Goal: Task Accomplishment & Management: Use online tool/utility

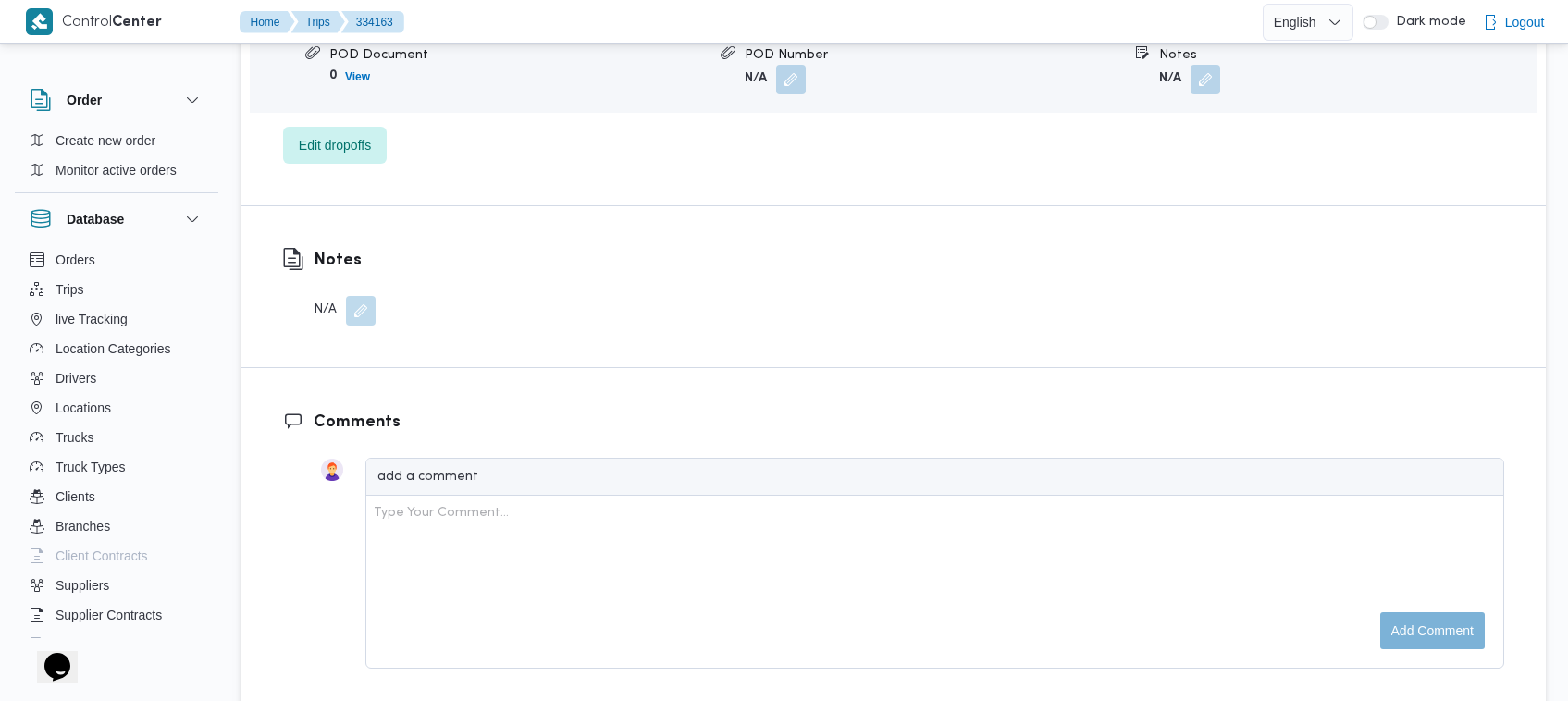
scroll to position [2456, 0]
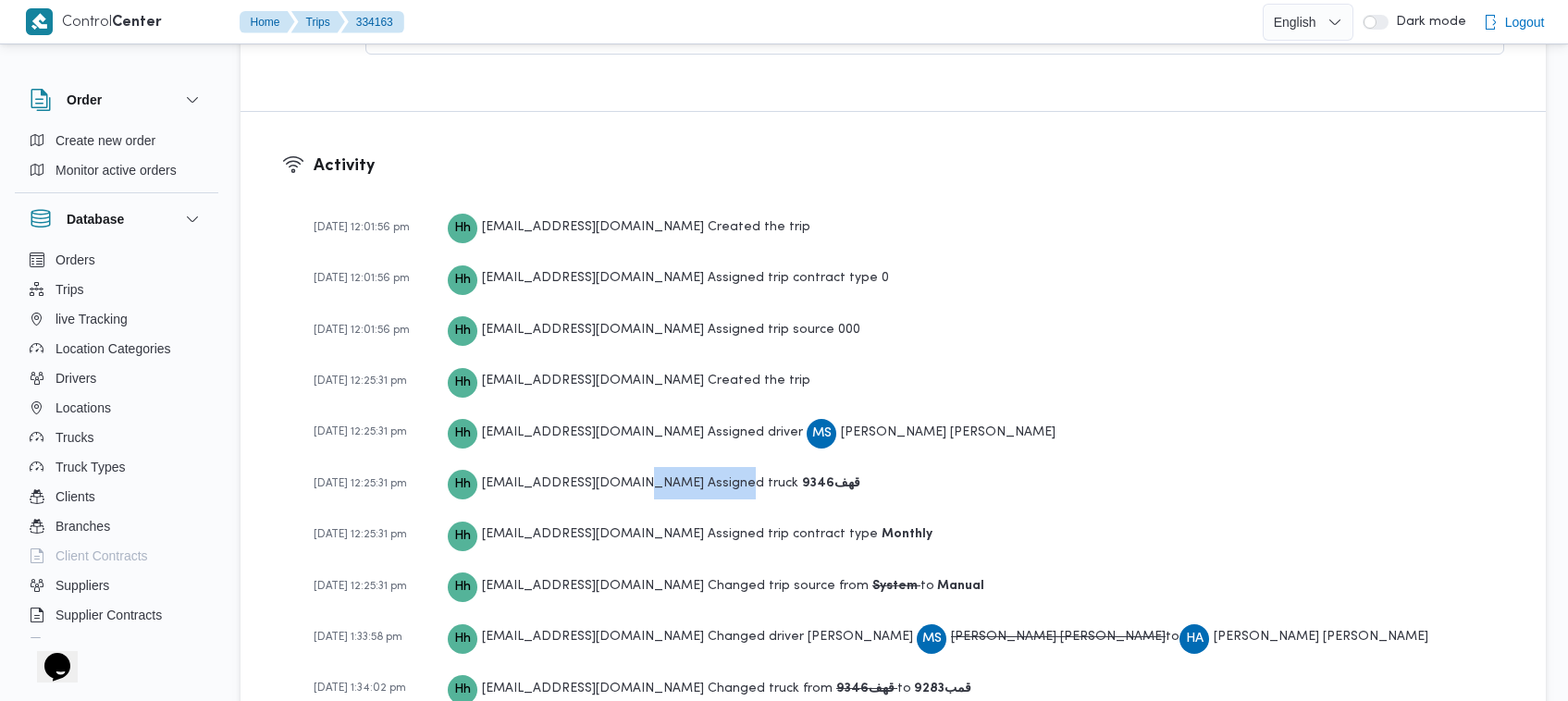
drag, startPoint x: 635, startPoint y: 446, endPoint x: 709, endPoint y: 451, distance: 74.2
click at [709, 467] on div "Hh hadeer.hesham@illa.com.eg Assigned truck قهف9346" at bounding box center [654, 483] width 413 height 32
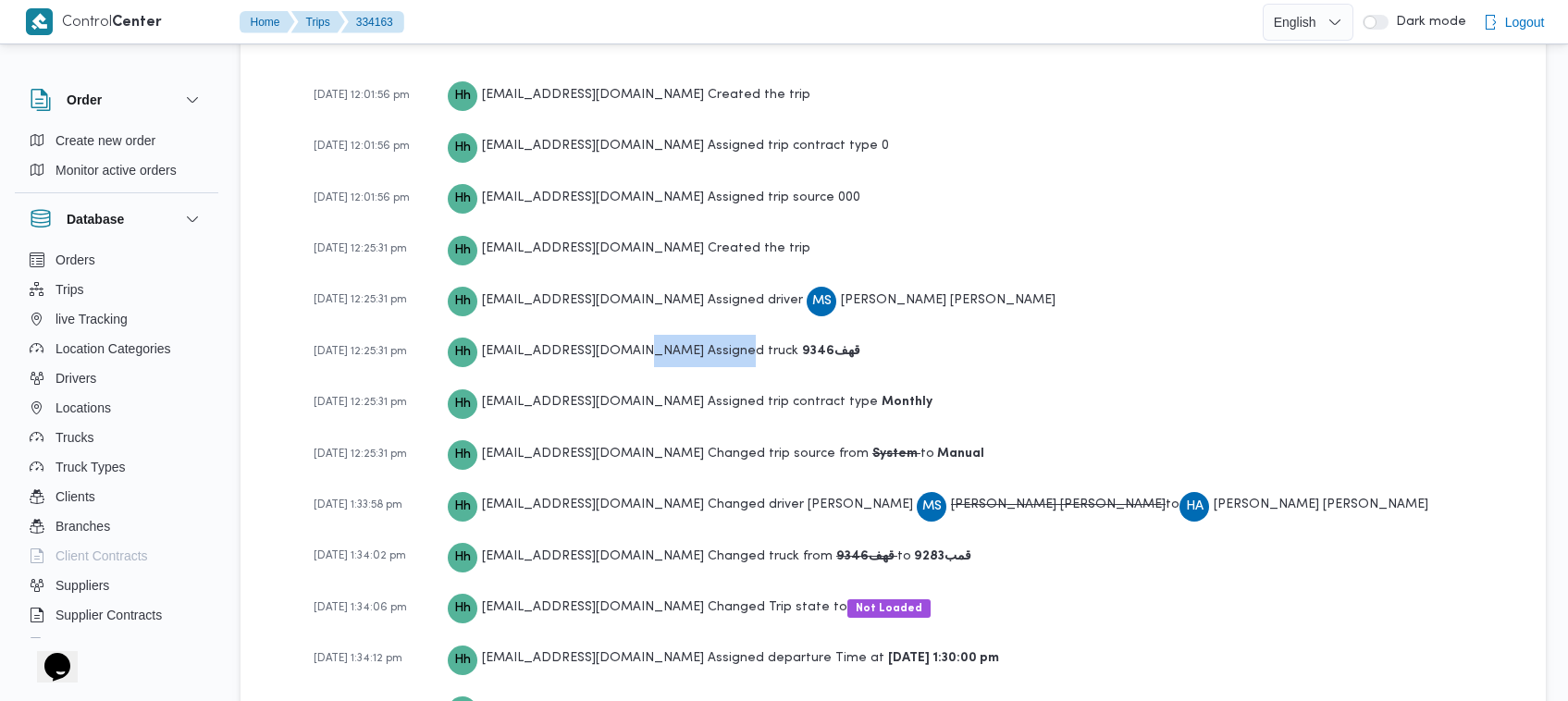
scroll to position [2606, 0]
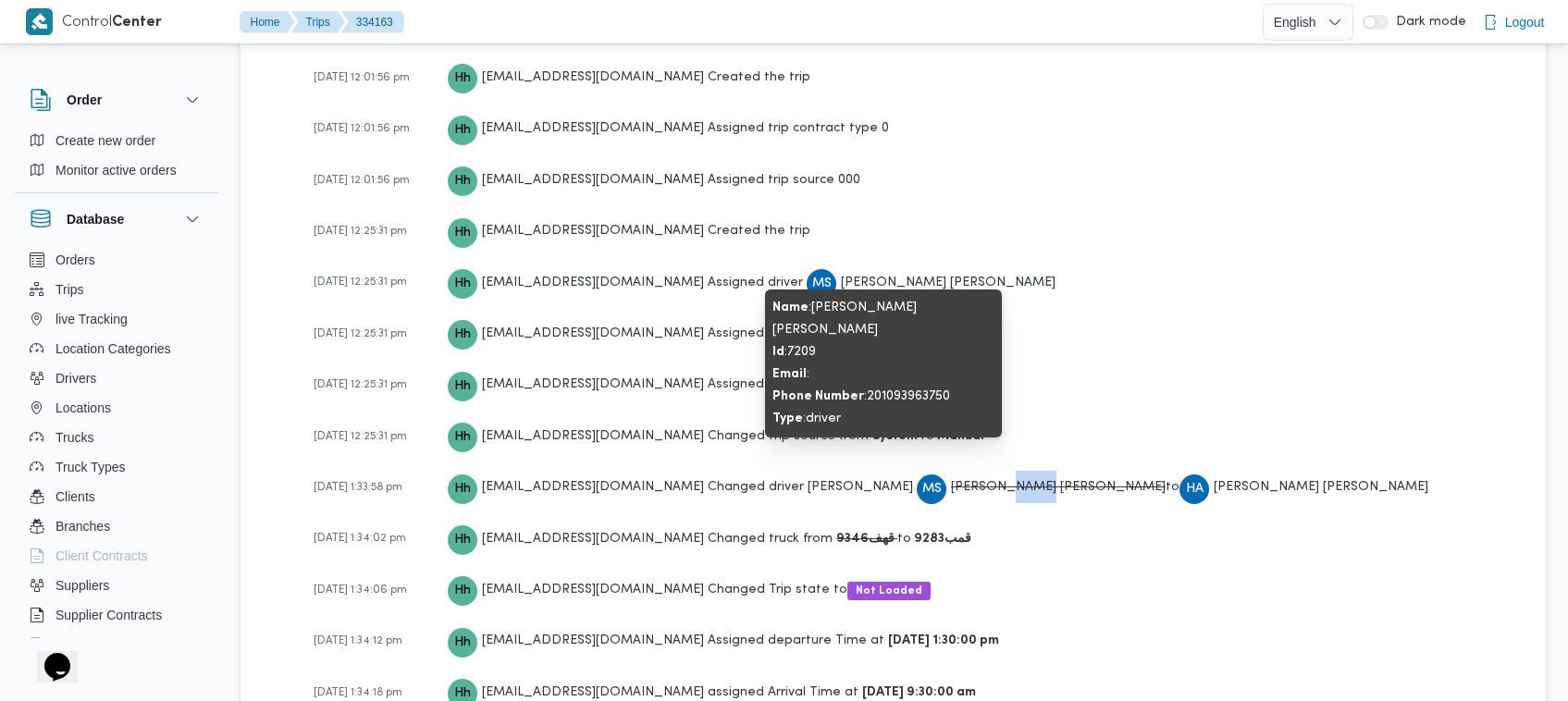
drag, startPoint x: 885, startPoint y: 452, endPoint x: 853, endPoint y: 442, distance: 33.5
click at [951, 481] on span "محمود شرف عواد حسن" at bounding box center [1058, 487] width 215 height 12
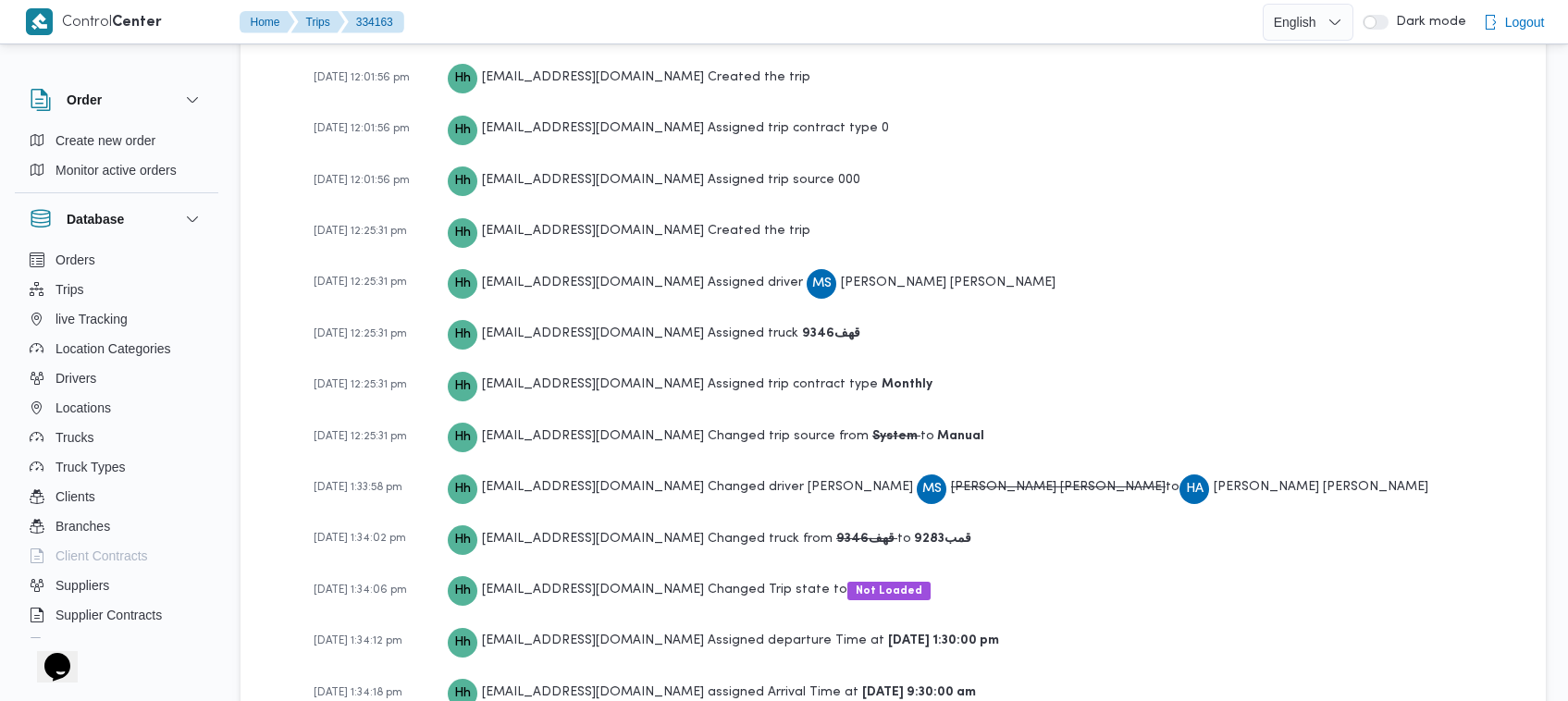
drag, startPoint x: 657, startPoint y: 510, endPoint x: 710, endPoint y: 507, distance: 53.1
click at [705, 523] on div "Hh hadeer.hesham@illa.com.eg Changed truck from قهف9346 to قمب9283" at bounding box center [710, 538] width 524 height 32
click at [710, 523] on div "Hh hadeer.hesham@illa.com.eg Changed truck from قهف9346 to قمب9283" at bounding box center [710, 538] width 524 height 32
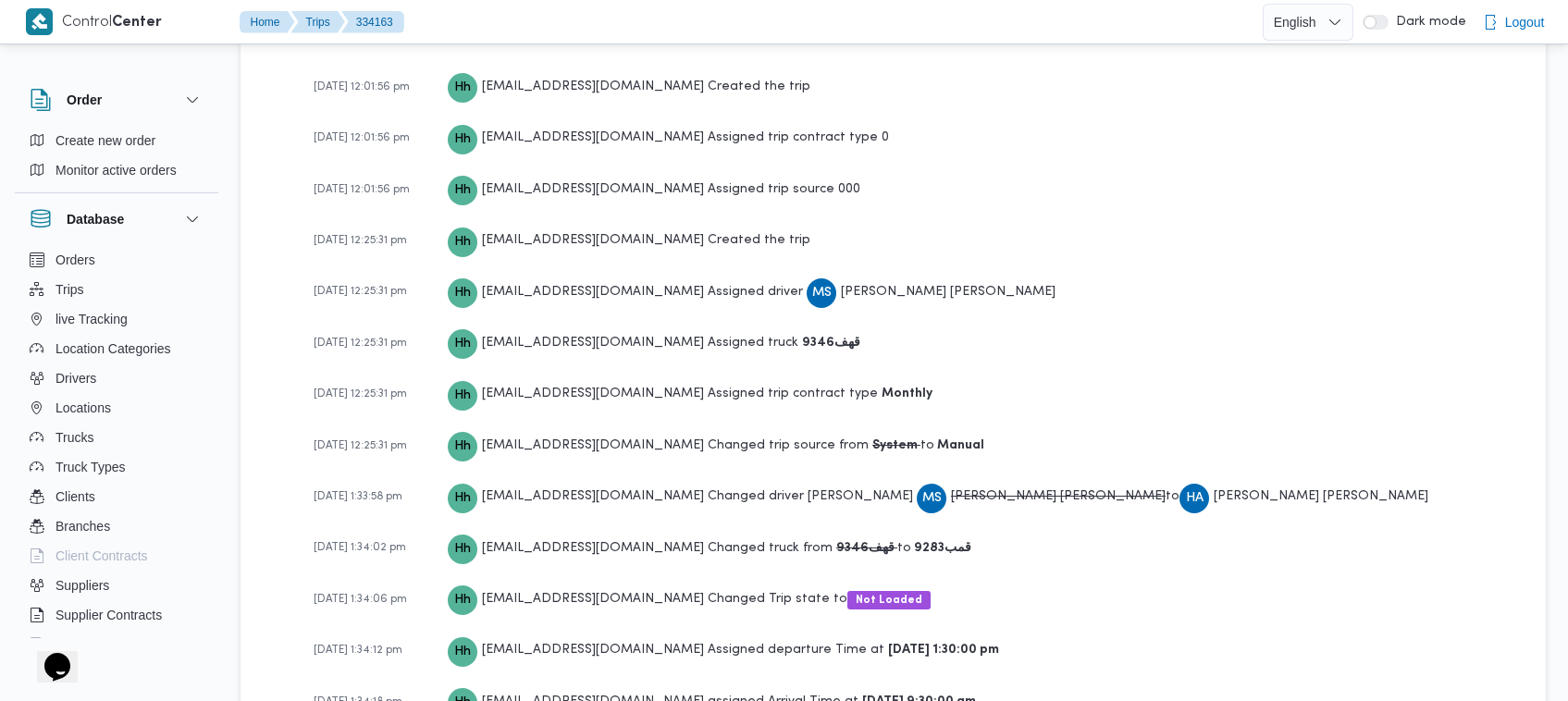
scroll to position [2673, 0]
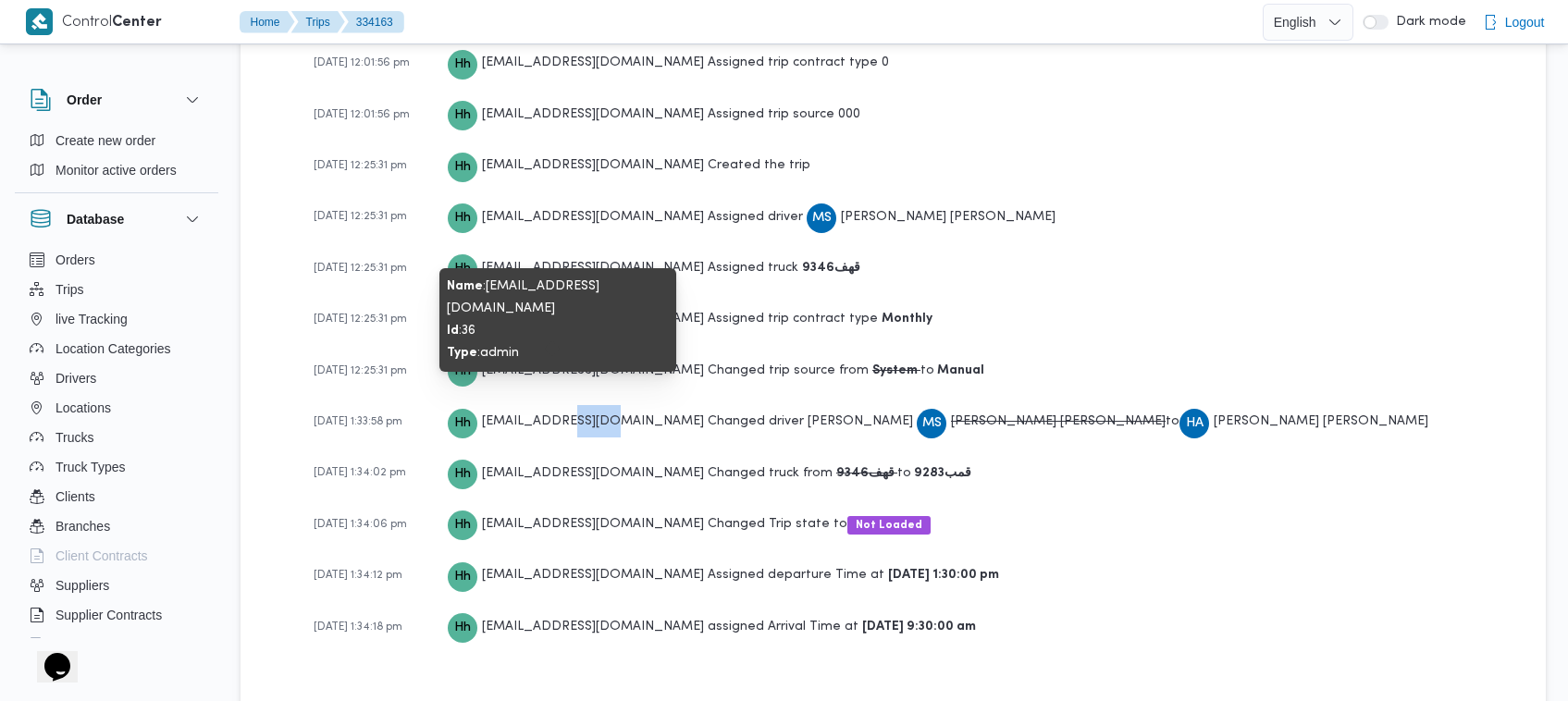
drag, startPoint x: 567, startPoint y: 372, endPoint x: 623, endPoint y: 366, distance: 56.3
click at [621, 405] on span "Hh hadeer.hesham@illa.com.eg" at bounding box center [575, 421] width 256 height 32
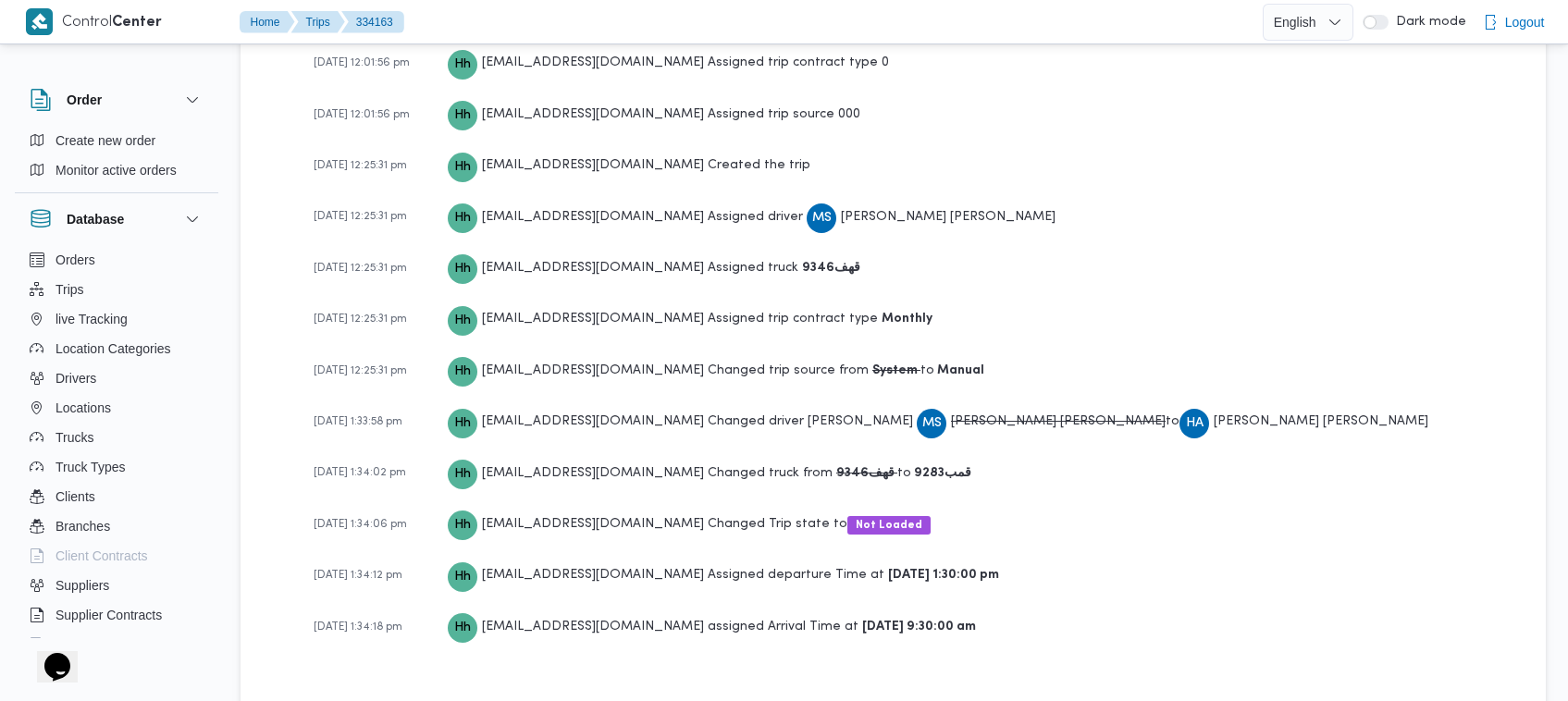
drag, startPoint x: 796, startPoint y: 368, endPoint x: 877, endPoint y: 365, distance: 81.1
click at [917, 405] on span "MS محمود شرف عواد حسن" at bounding box center [1041, 421] width 249 height 32
click at [945, 405] on div "Hh hadeer.hesham@illa.com.eg Changed driver from MS محمود شرف عواد حسن to HA حس…" at bounding box center [937, 421] width 980 height 32
drag, startPoint x: 839, startPoint y: 431, endPoint x: 882, endPoint y: 433, distance: 43.0
click at [875, 458] on div "Hh hadeer.hesham@illa.com.eg Changed truck from قهف9346 to قمب9283" at bounding box center [710, 473] width 524 height 32
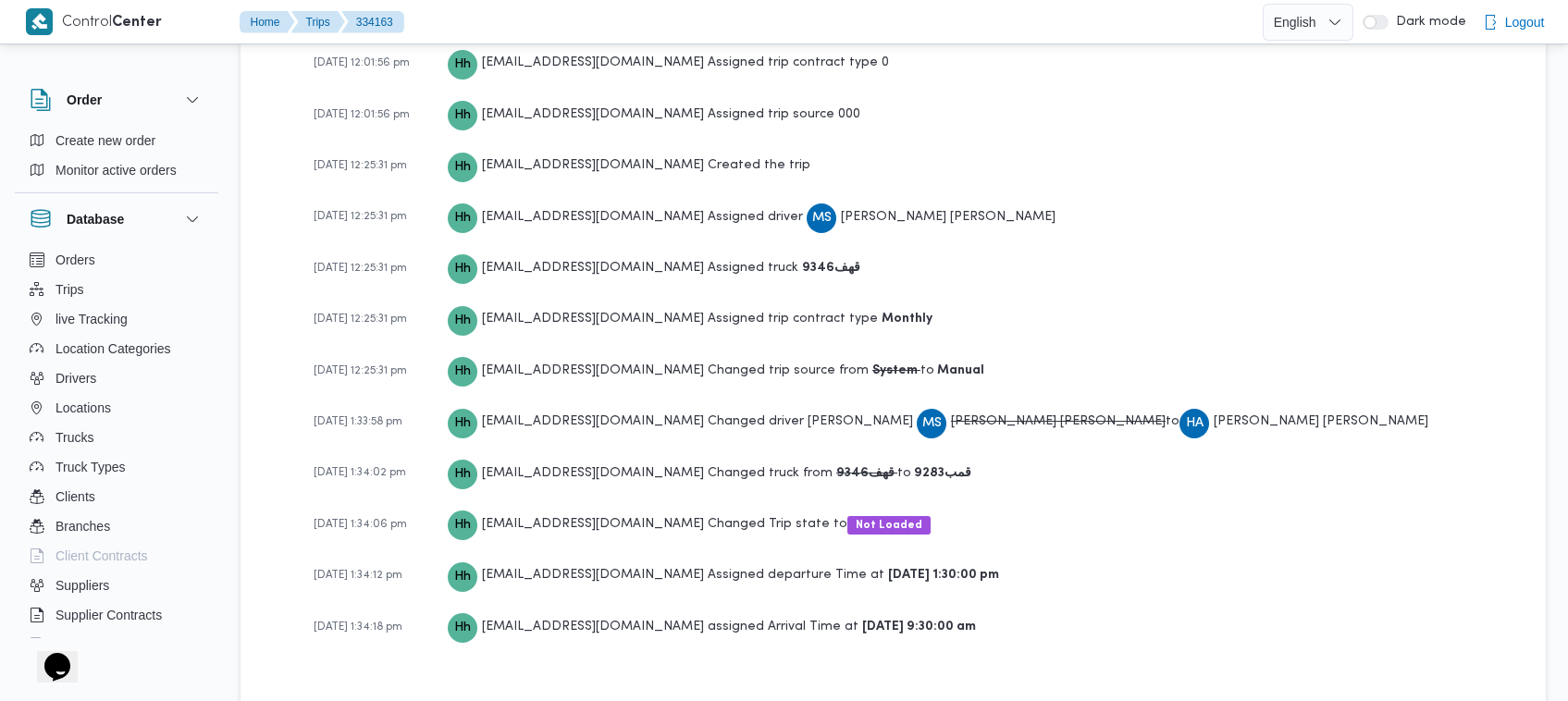
click at [911, 467] on b "قمب9283" at bounding box center [941, 473] width 60 height 12
drag, startPoint x: 352, startPoint y: 428, endPoint x: 386, endPoint y: 432, distance: 34.2
click at [385, 467] on span "01-09-2025 1:34:02 pm" at bounding box center [359, 472] width 92 height 11
click at [386, 467] on span "01-09-2025 1:34:02 pm" at bounding box center [359, 472] width 92 height 11
click at [836, 467] on b "قهف9346" at bounding box center [866, 473] width 61 height 12
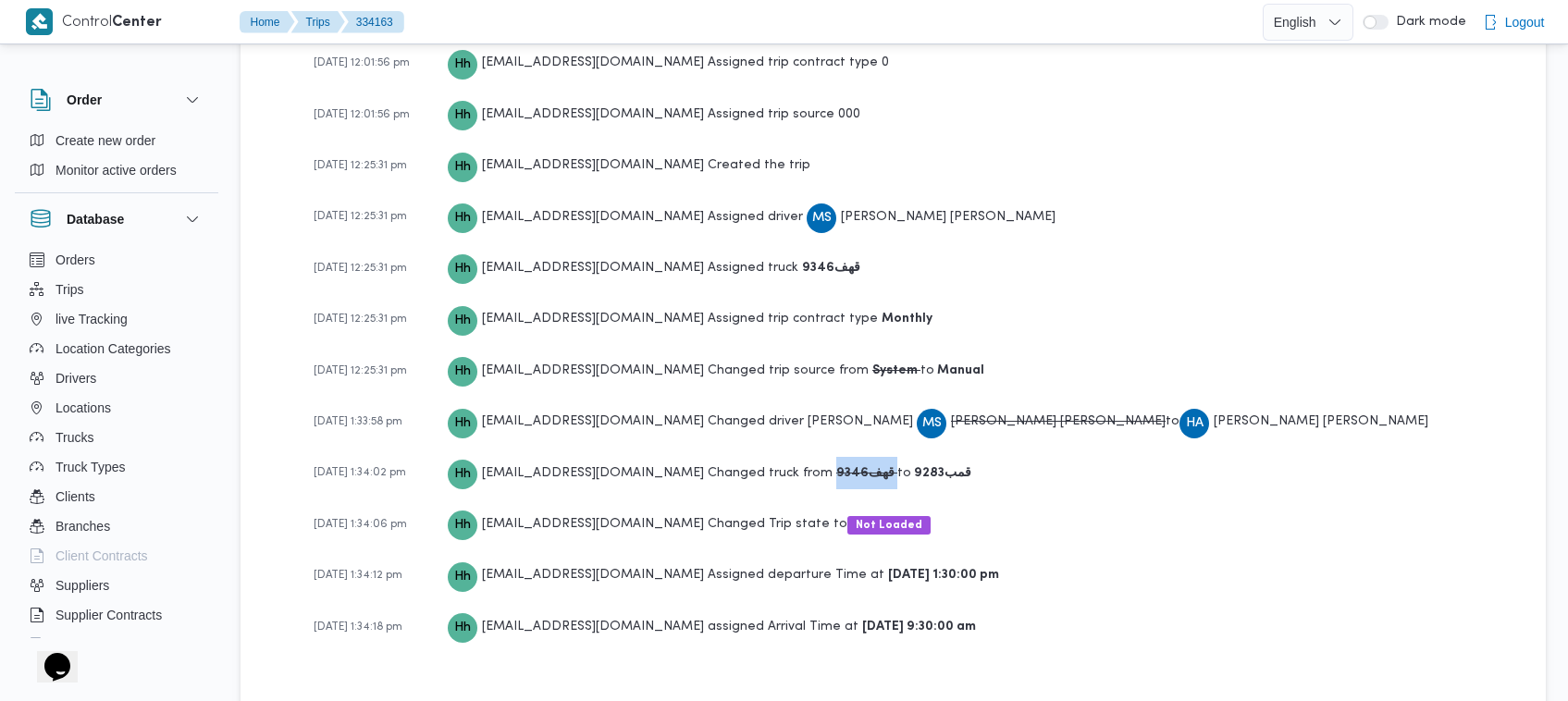
click at [836, 467] on b "قهف9346" at bounding box center [866, 473] width 61 height 12
copy b "قهف9346"
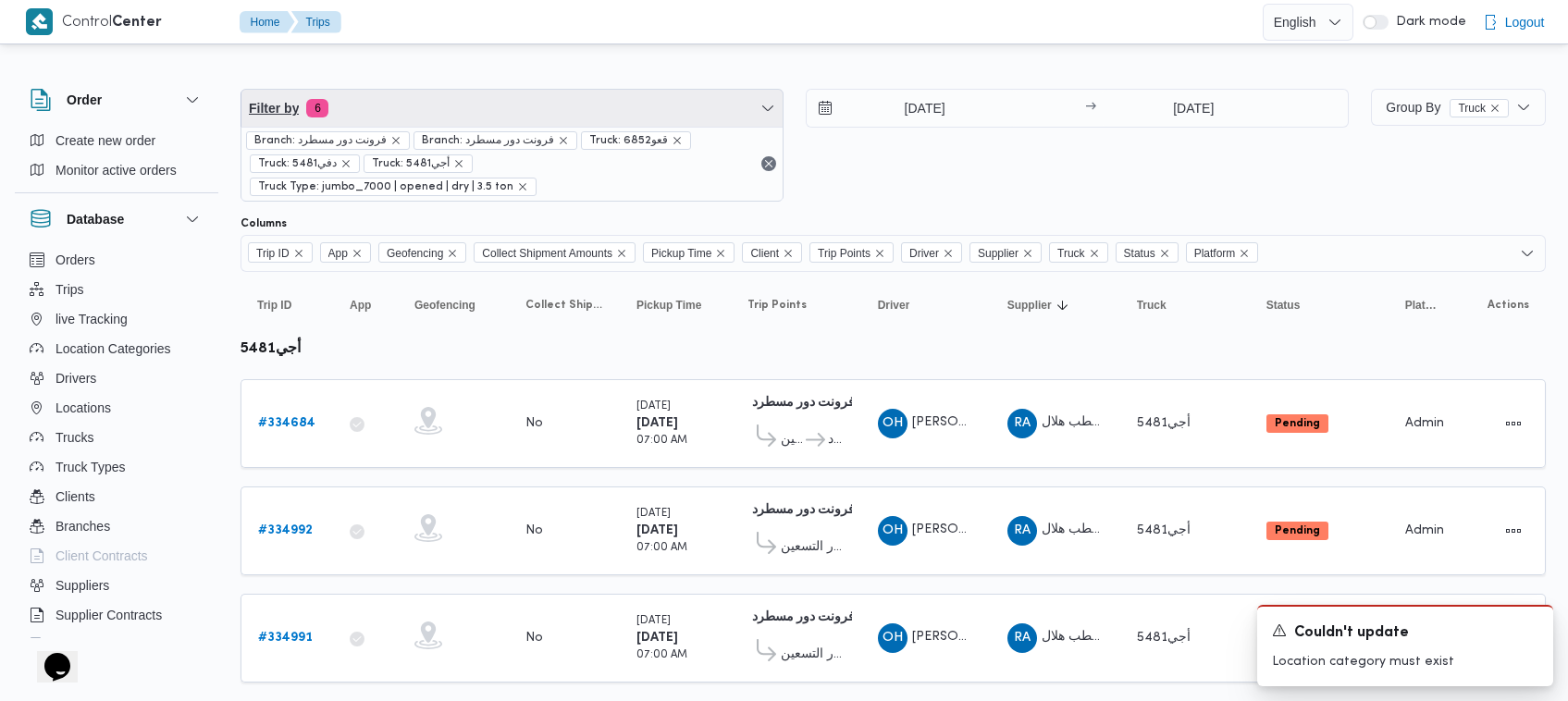
click at [423, 113] on span "Filter by 6" at bounding box center [512, 108] width 541 height 37
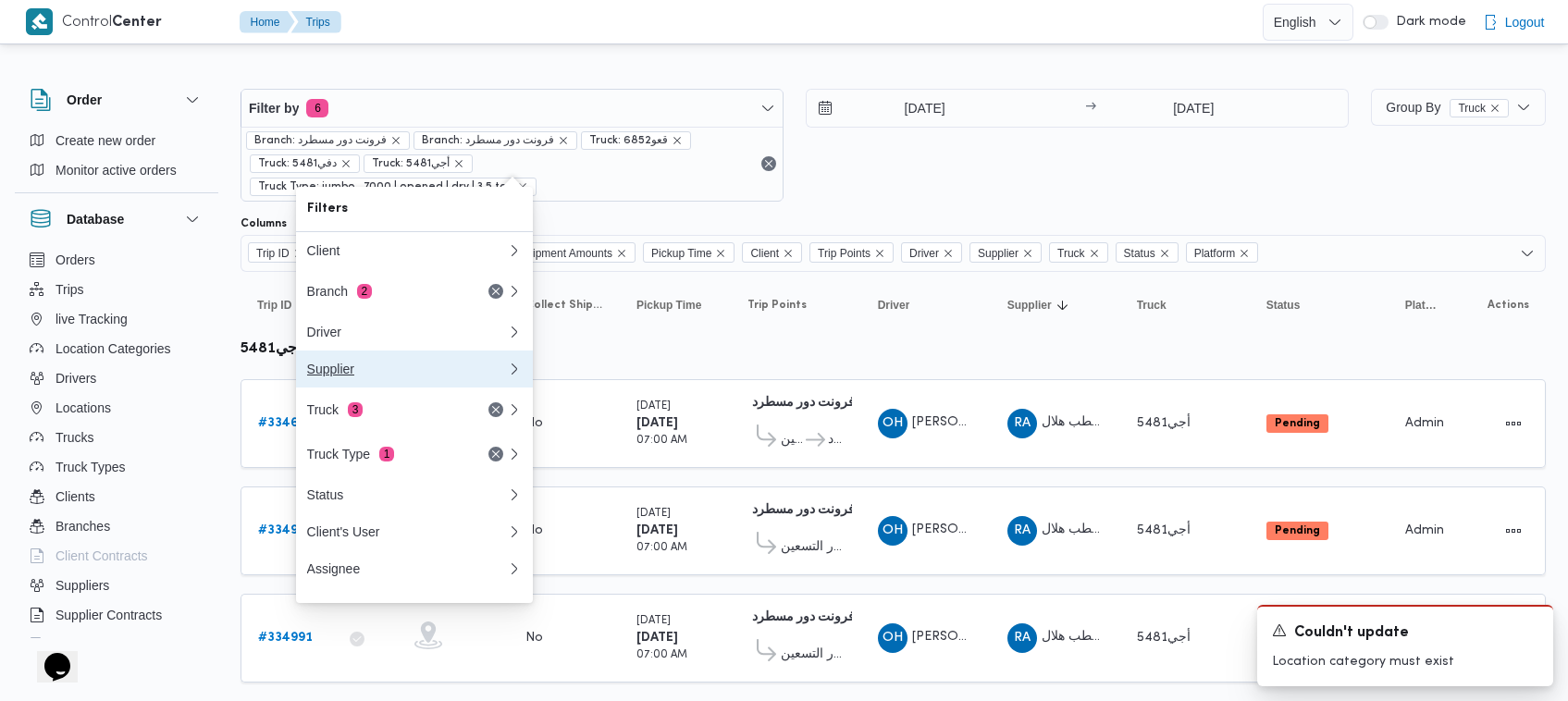
click at [400, 377] on div "Supplier" at bounding box center [404, 369] width 193 height 15
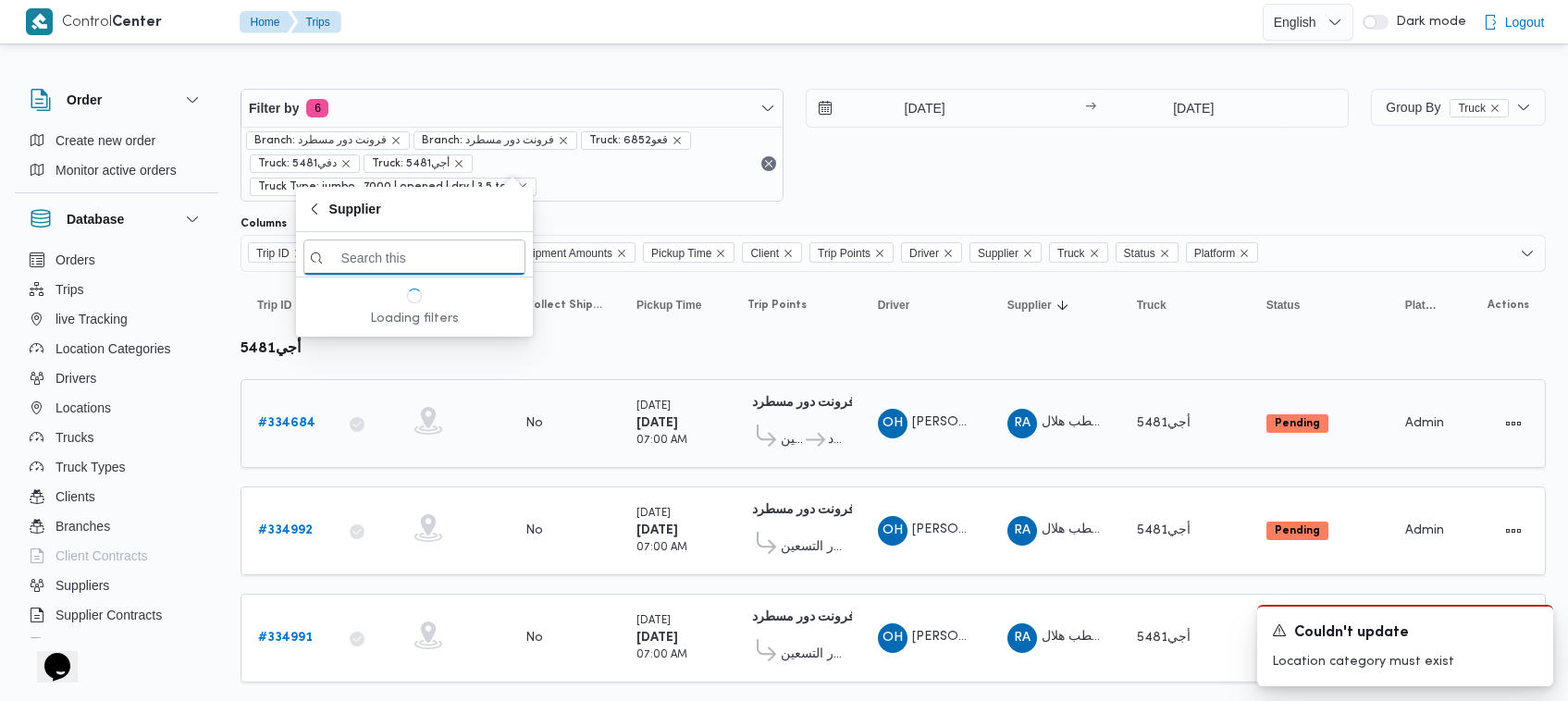
paste input "شعبان عاشور محمد بله"
type input "شعبان عاشور محمد بله"
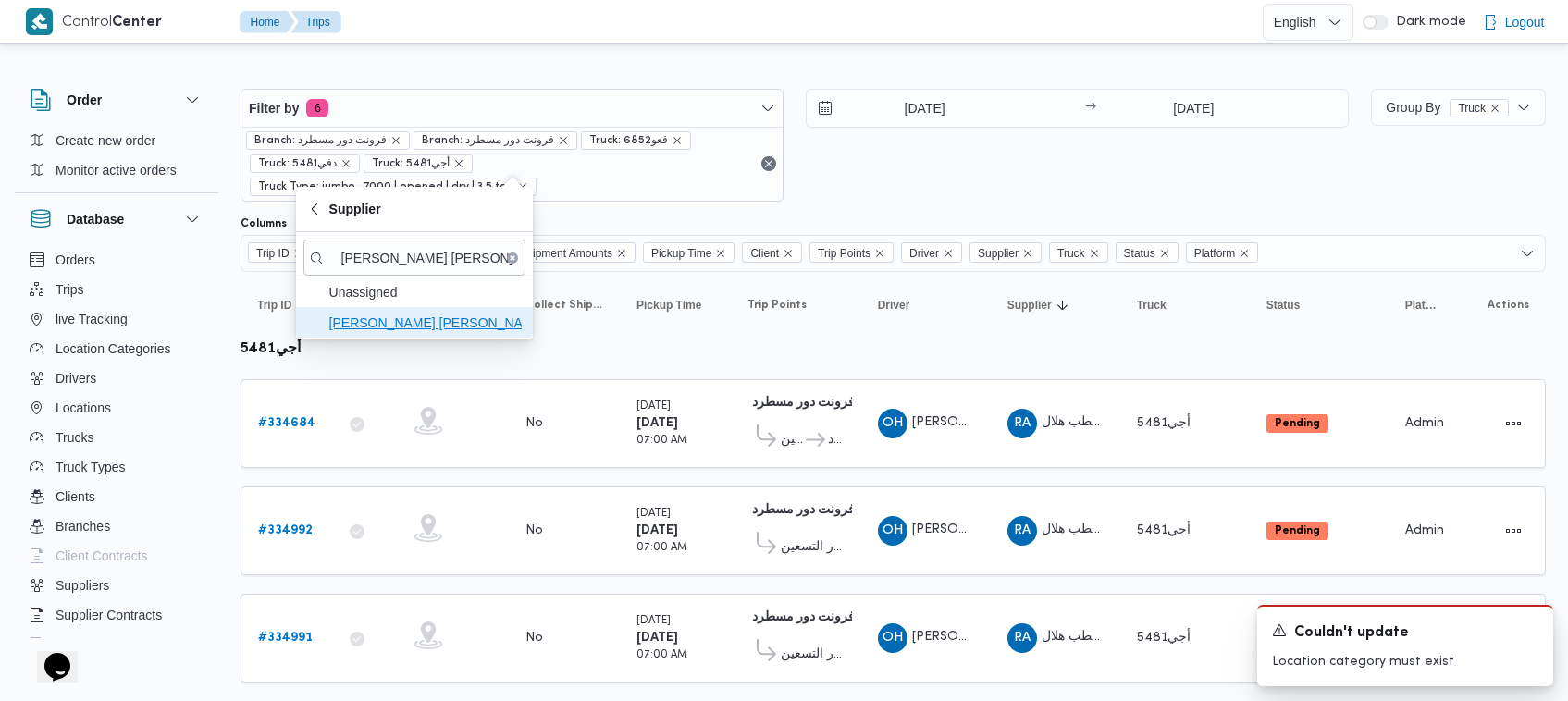
click at [408, 327] on span "شعبان عاشور محمد بله" at bounding box center [425, 322] width 193 height 22
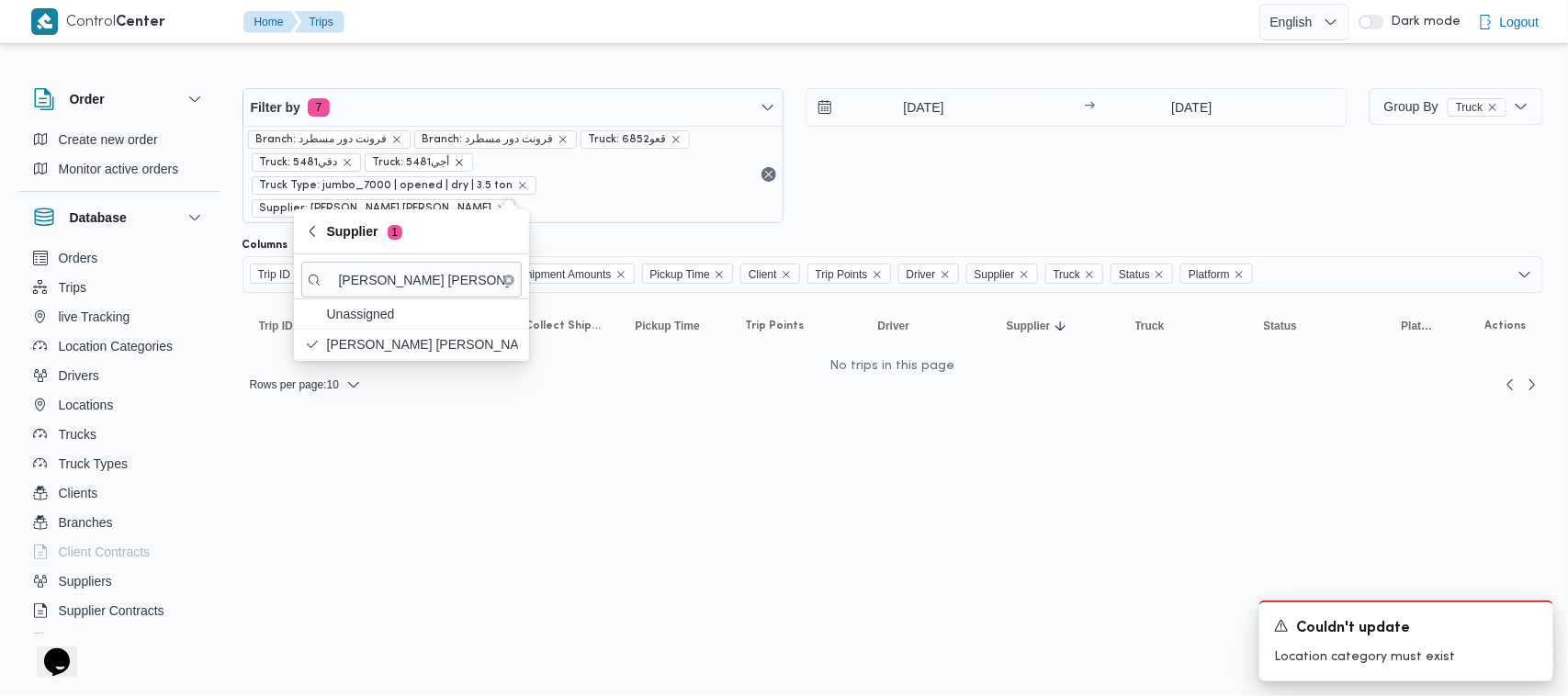
click at [454, 165] on icon "remove selected entity" at bounding box center [459, 162] width 11 height 11
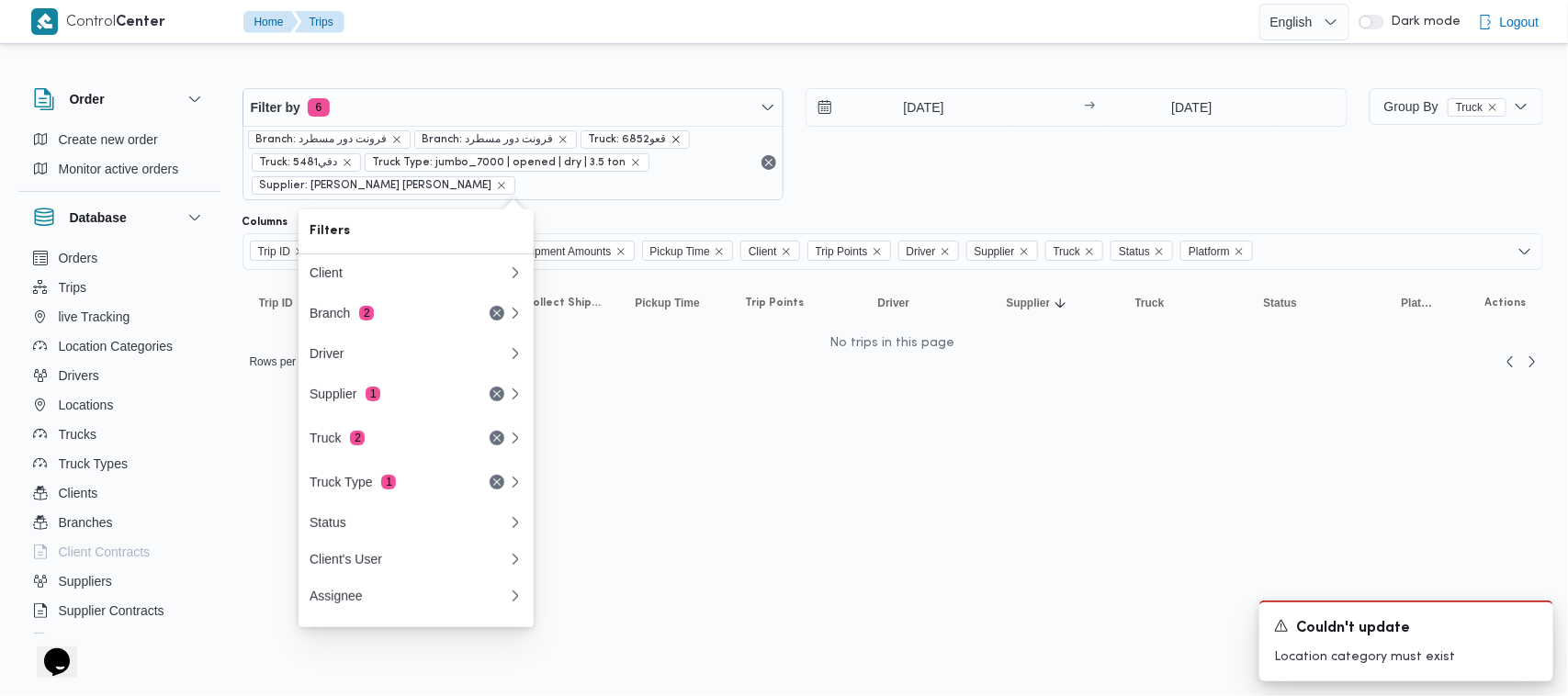
click at [671, 139] on icon "remove selected entity" at bounding box center [676, 139] width 11 height 11
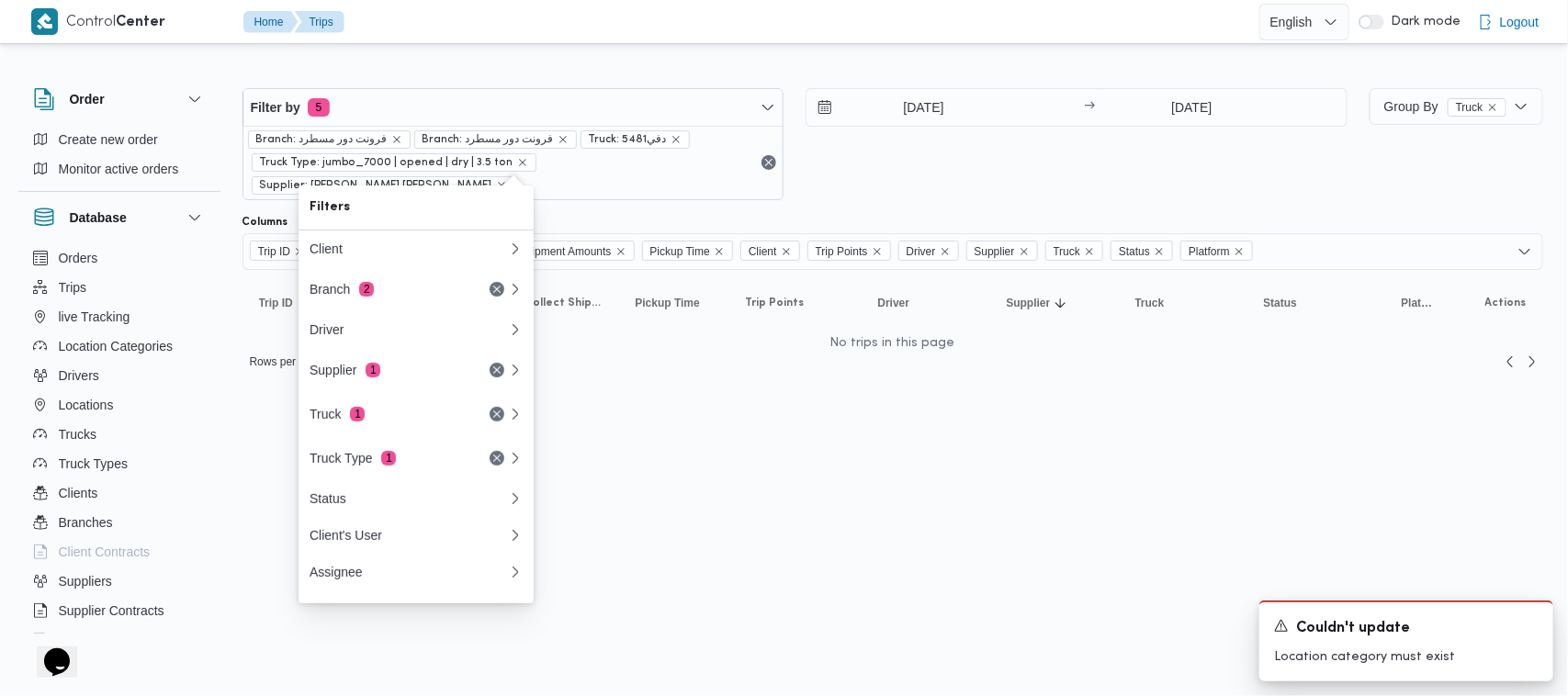
click at [925, 150] on div "1/9/2025 → 4/9/2025" at bounding box center [1077, 144] width 542 height 112
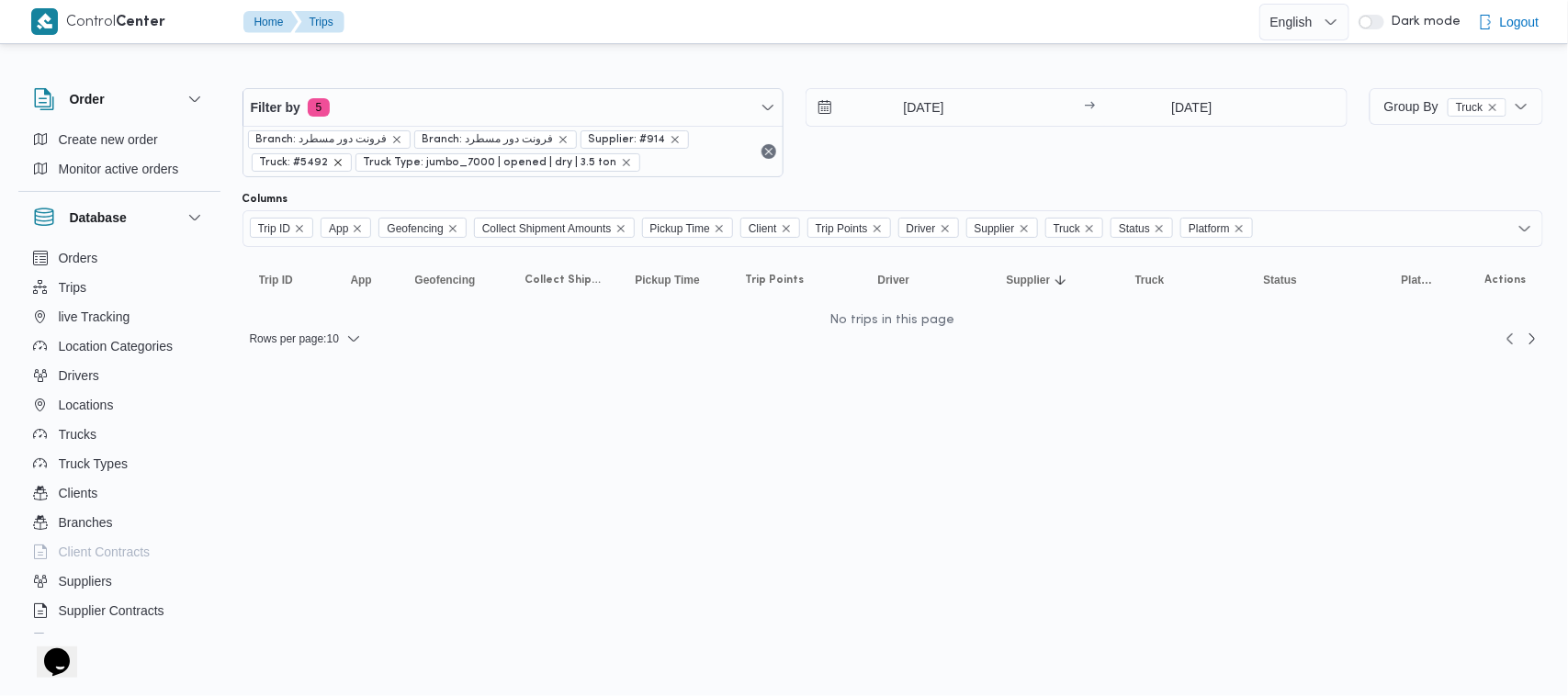
click at [335, 158] on icon "remove selected entity" at bounding box center [337, 162] width 11 height 11
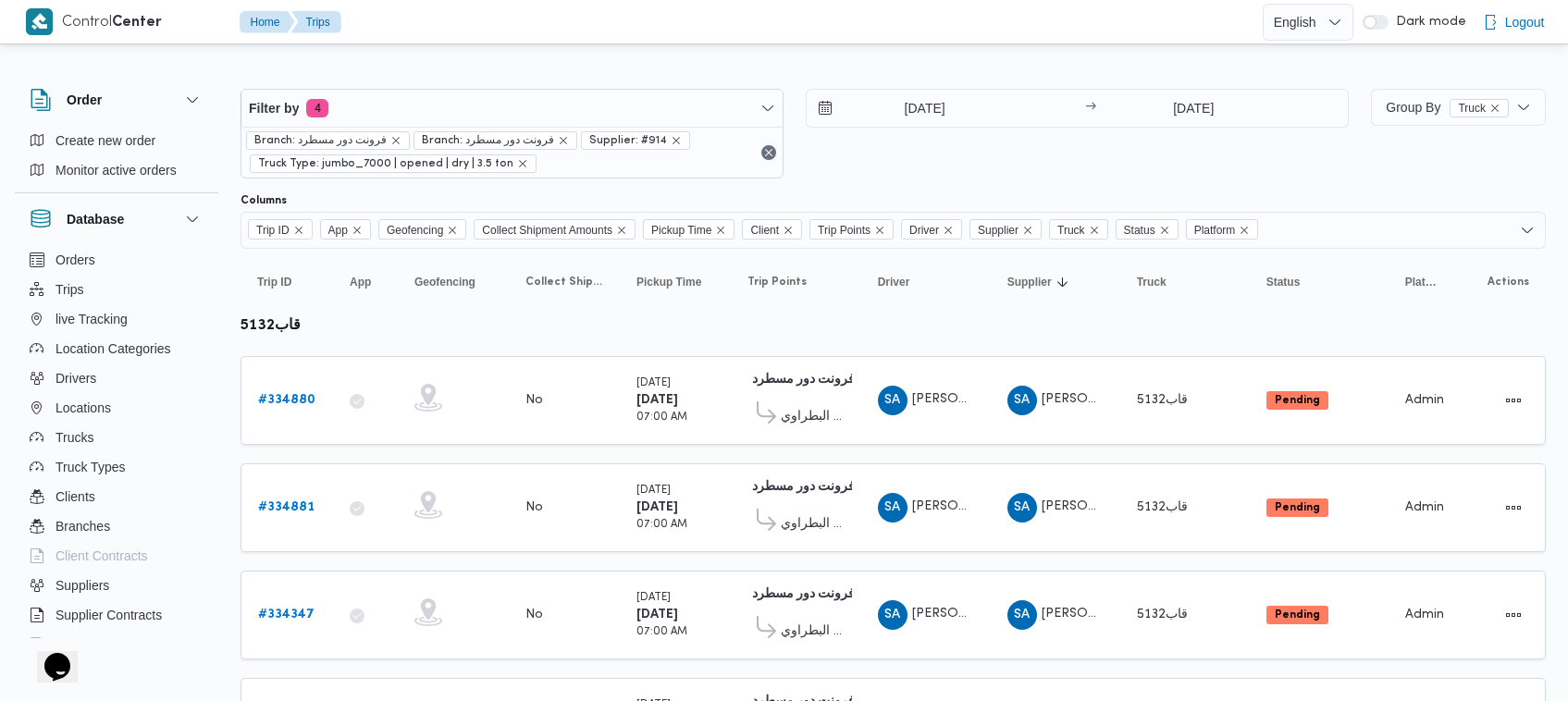
click at [1011, 167] on div "1/9/2025 → 4/9/2025" at bounding box center [1077, 133] width 543 height 90
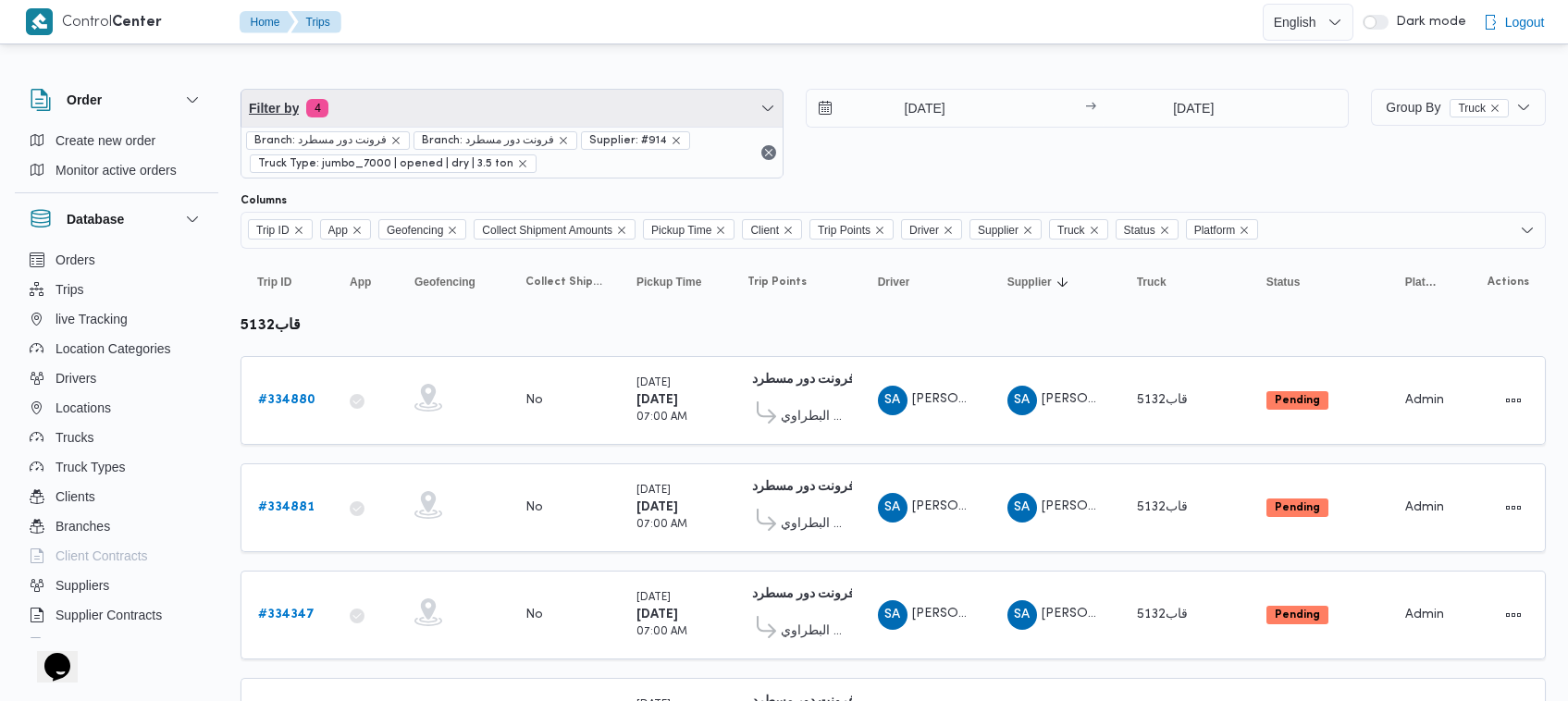
click at [511, 92] on span "Filter by 4" at bounding box center [512, 108] width 541 height 37
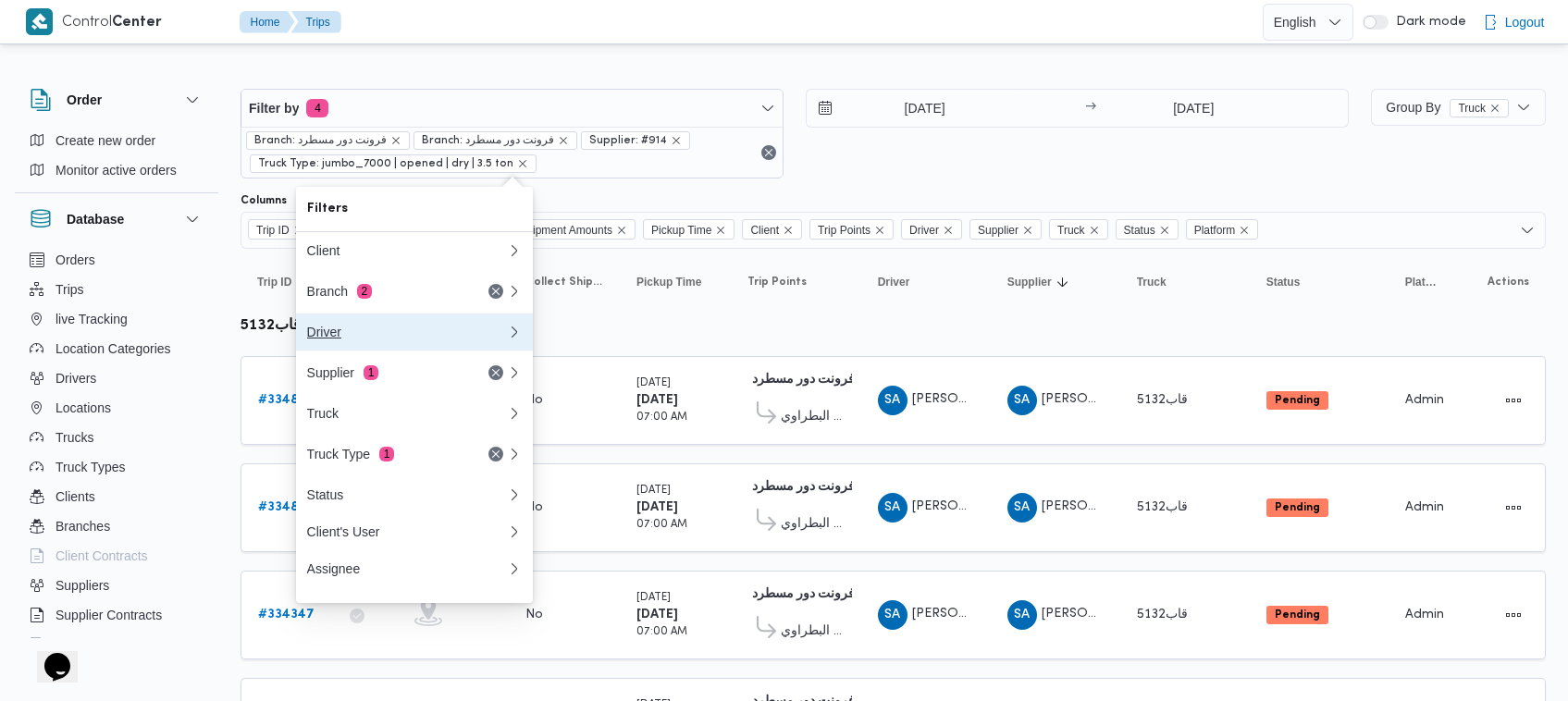
click at [414, 350] on button "Driver" at bounding box center [414, 332] width 237 height 37
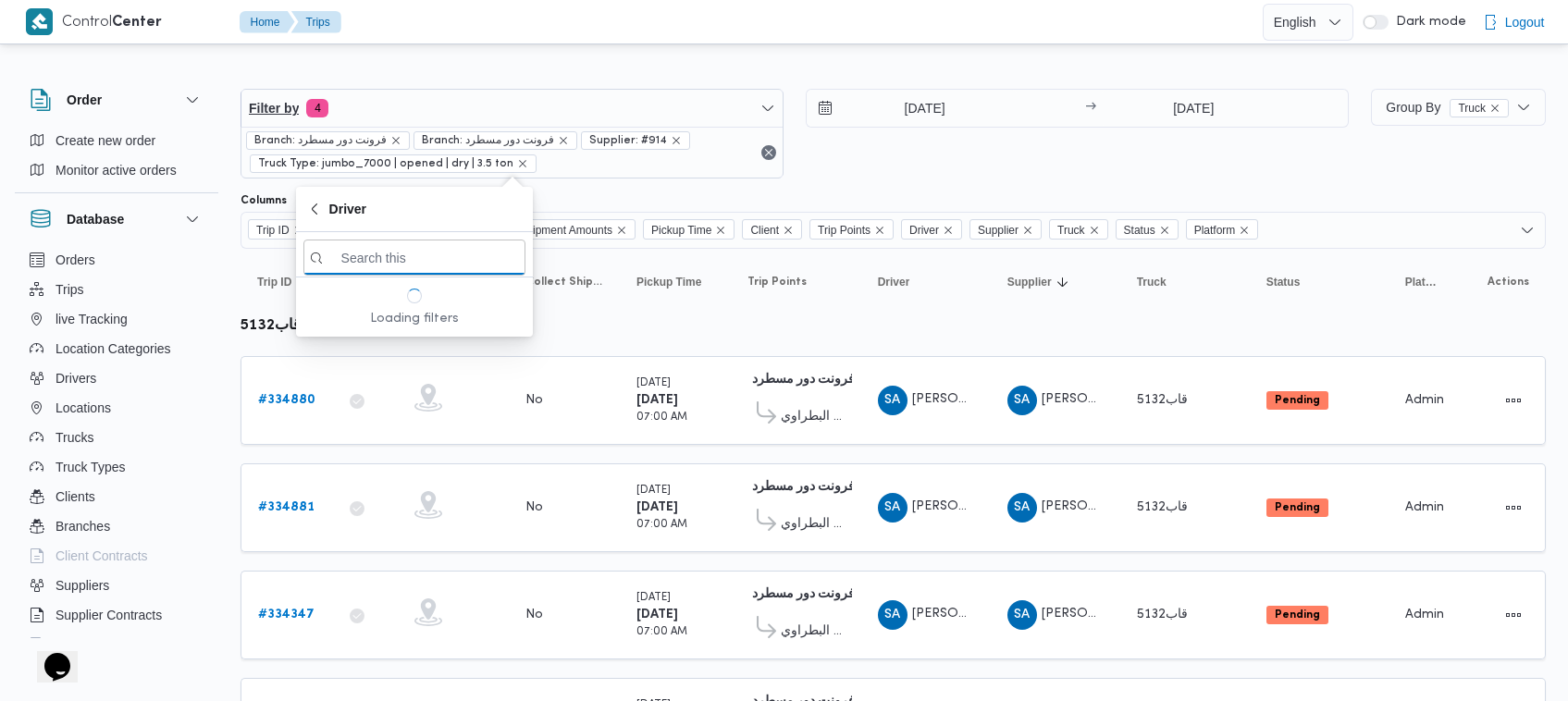
drag, startPoint x: 400, startPoint y: 72, endPoint x: 407, endPoint y: 112, distance: 40.6
click at [401, 71] on div at bounding box center [893, 74] width 1305 height 29
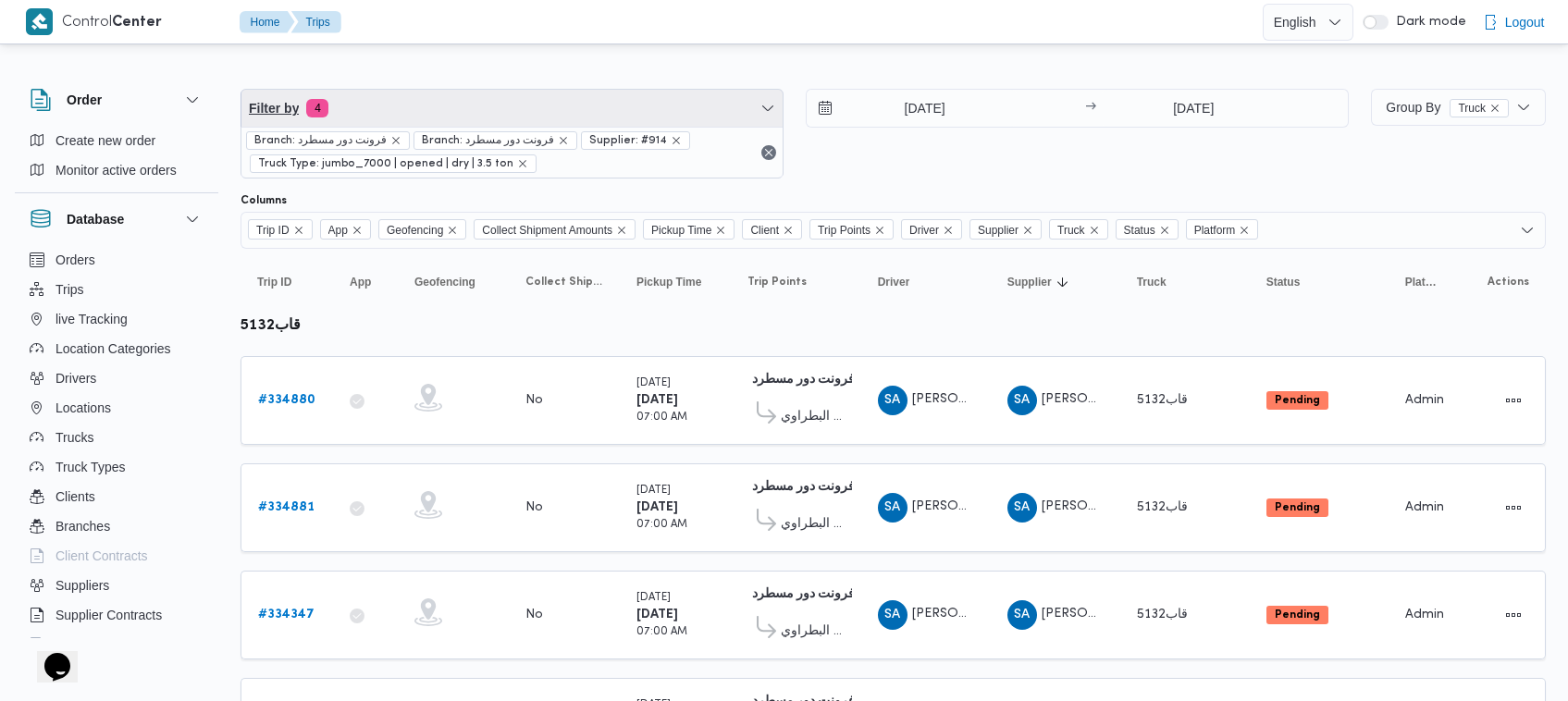
click at [410, 118] on span "Filter by 4" at bounding box center [512, 108] width 541 height 37
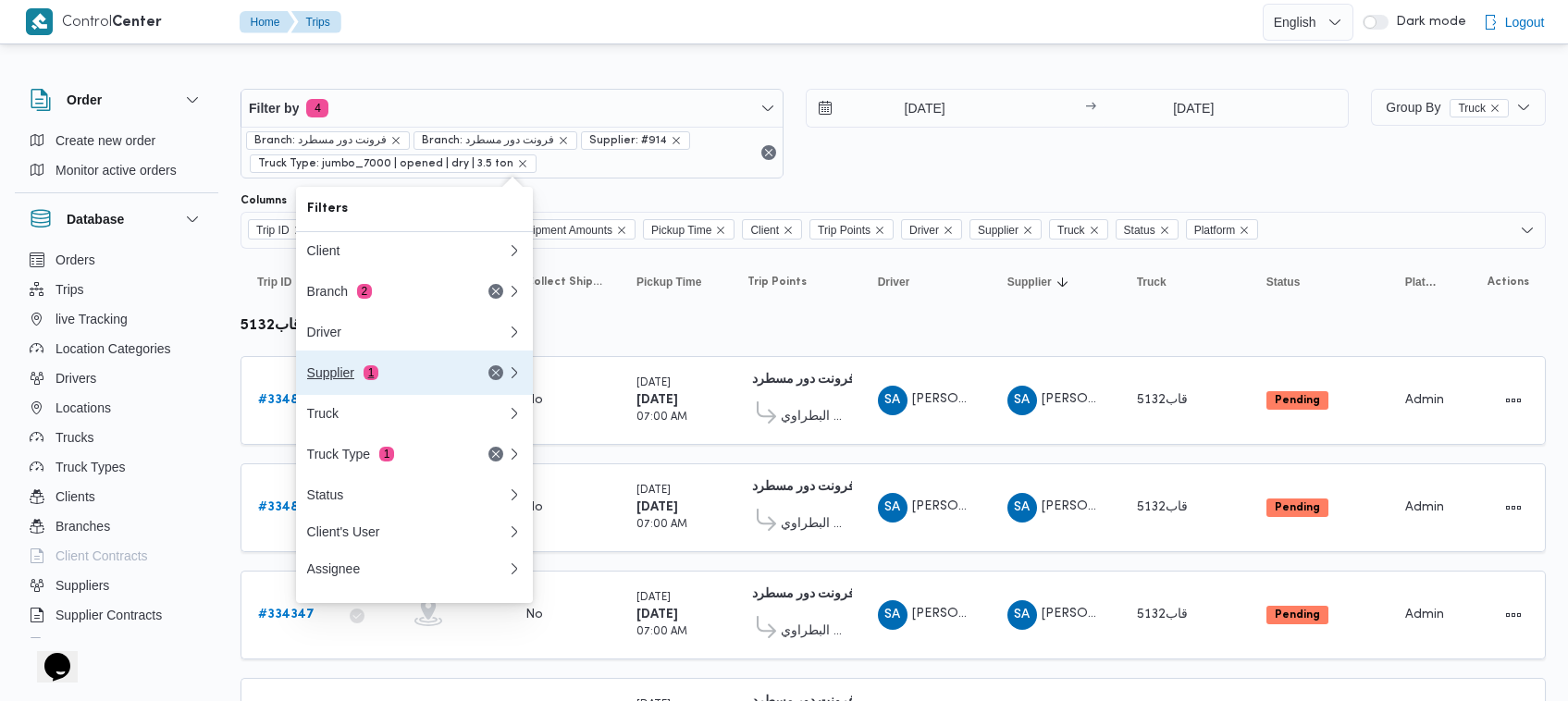
click at [368, 388] on div "Supplier 1" at bounding box center [407, 373] width 222 height 45
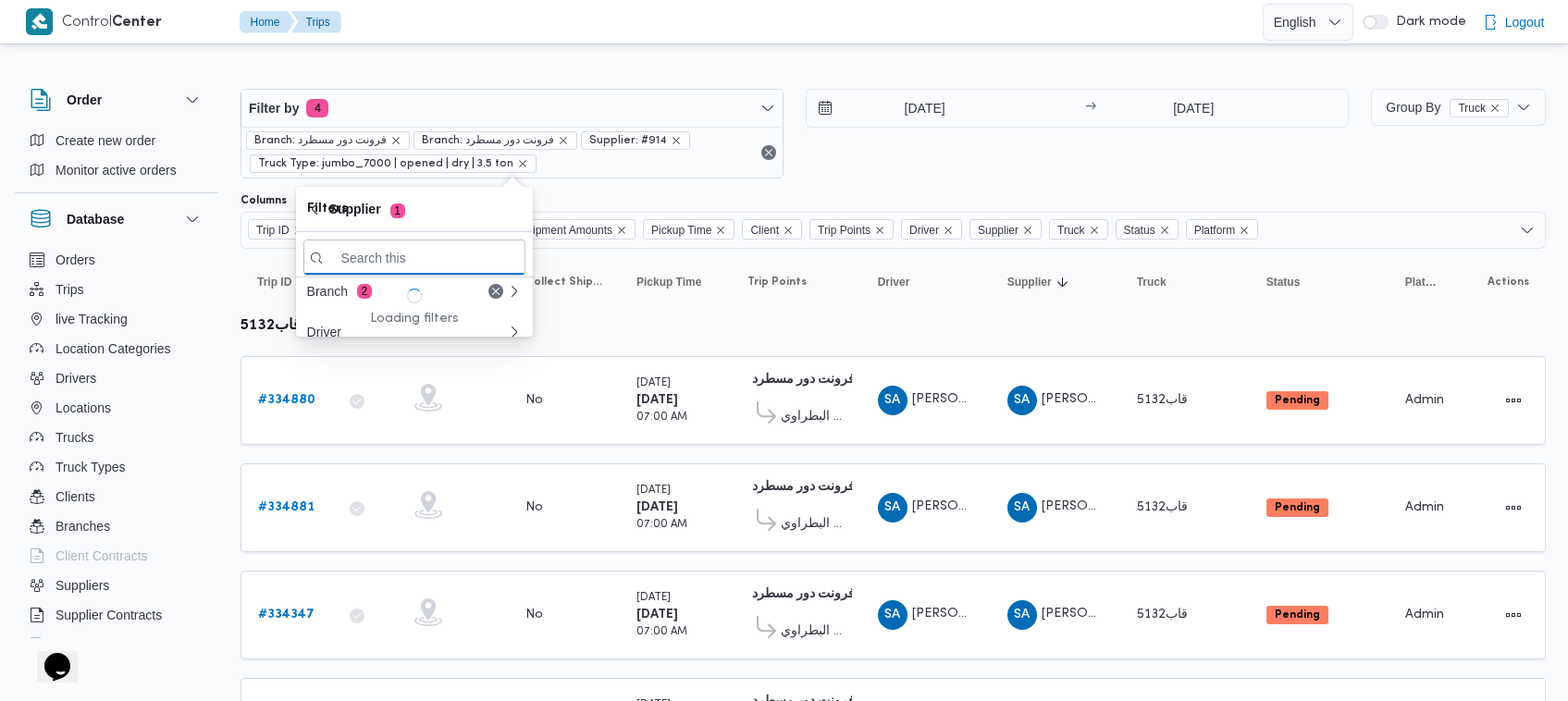
paste input "احمد عزت سيد دويش سليمان"
type input "احمد عزت سيد دويش سليمان"
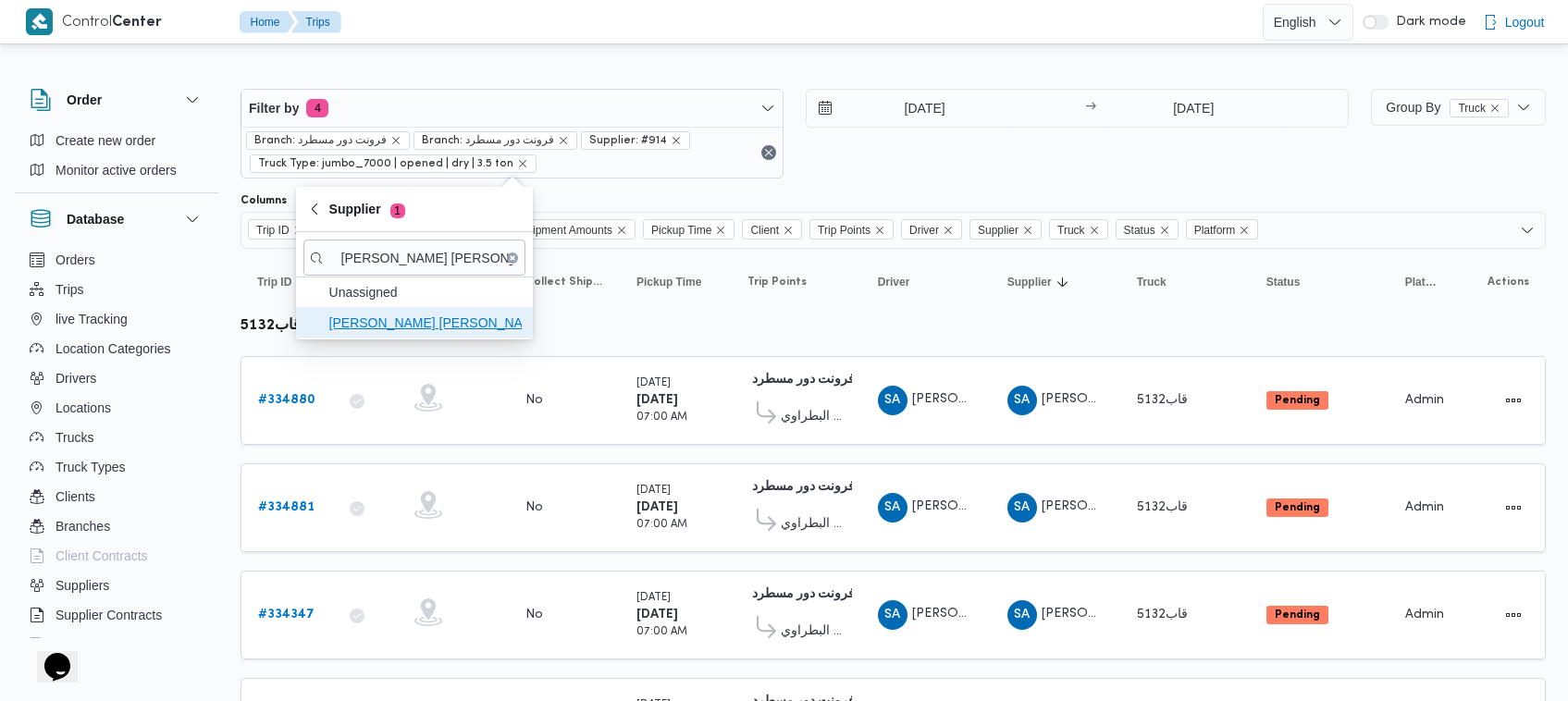
click at [361, 328] on span "احمد عزت سيد دويش سليمان" at bounding box center [425, 322] width 193 height 22
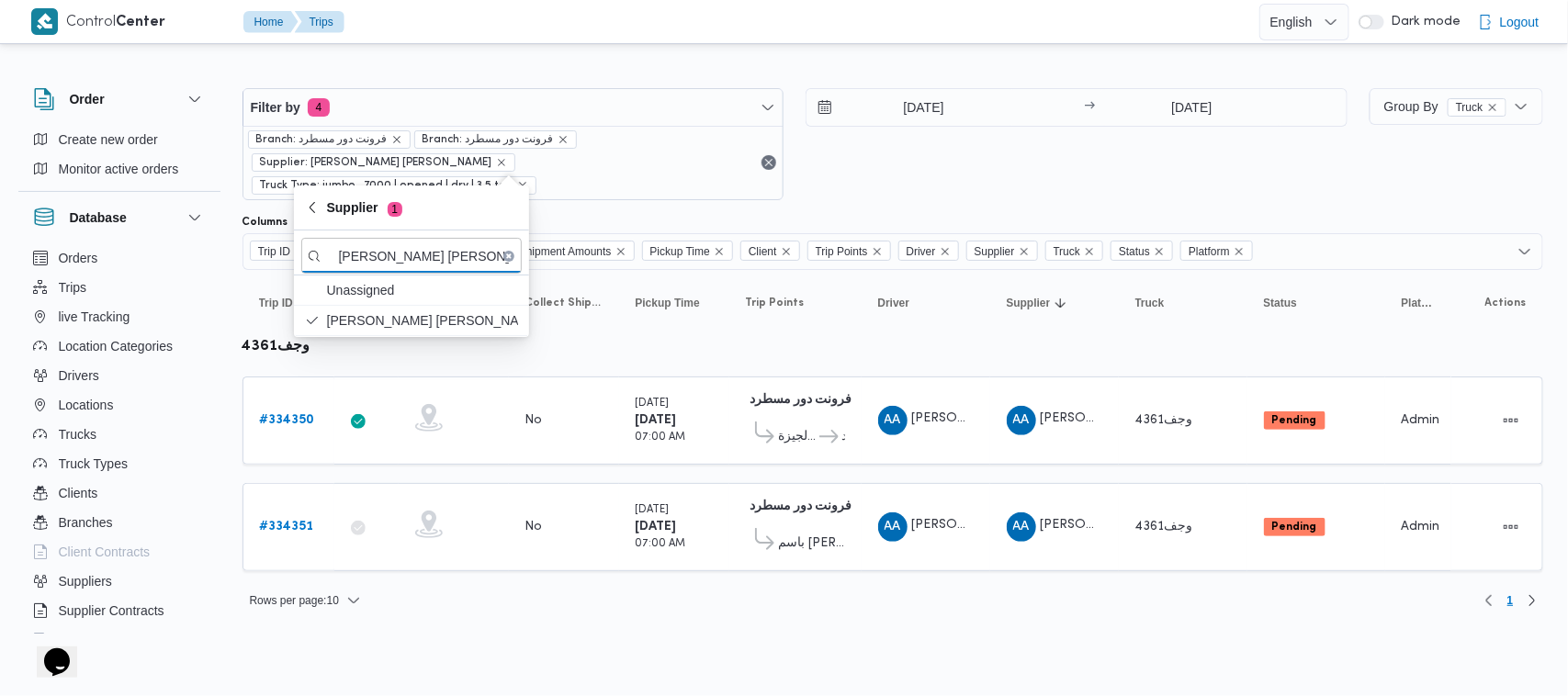
click at [888, 168] on div "1/9/2025 → 4/9/2025" at bounding box center [1077, 144] width 542 height 112
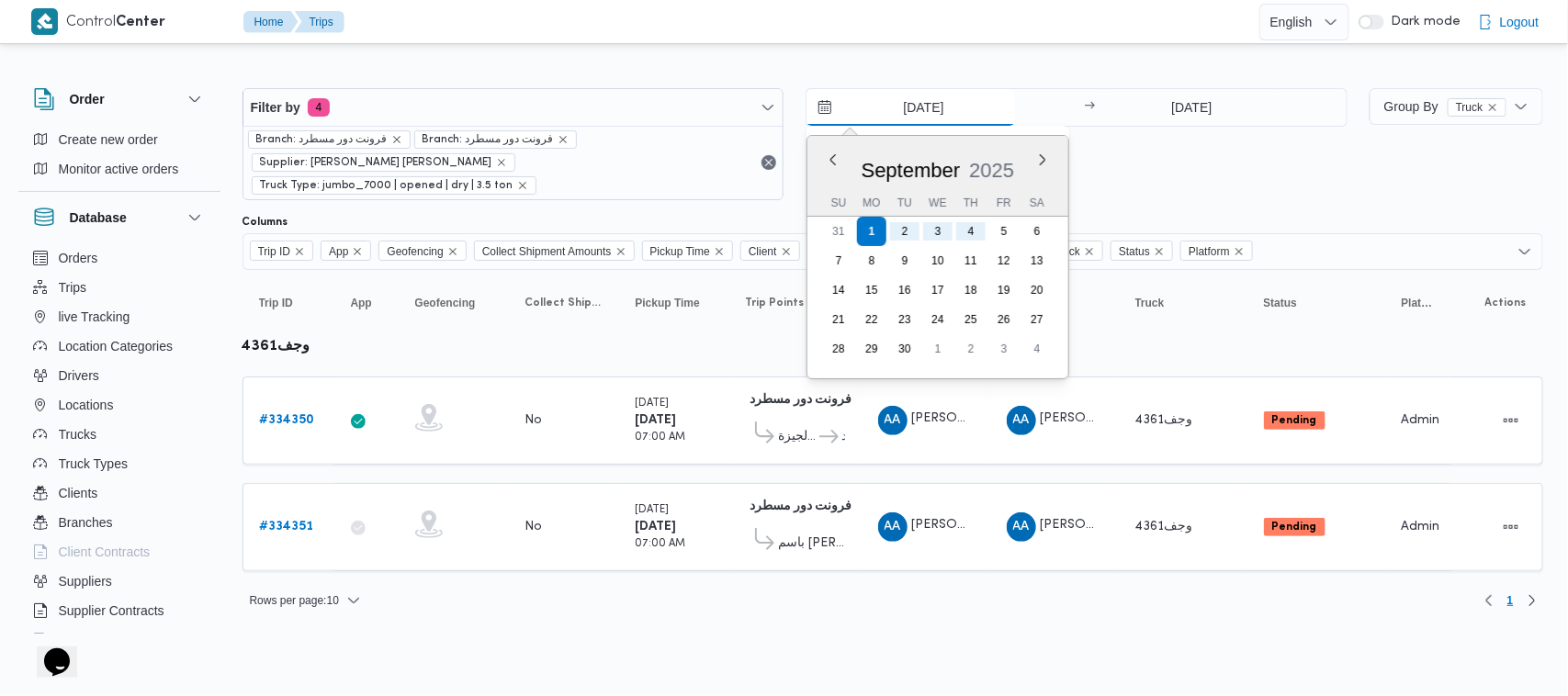
click at [944, 108] on input "1/9/2025" at bounding box center [911, 107] width 209 height 37
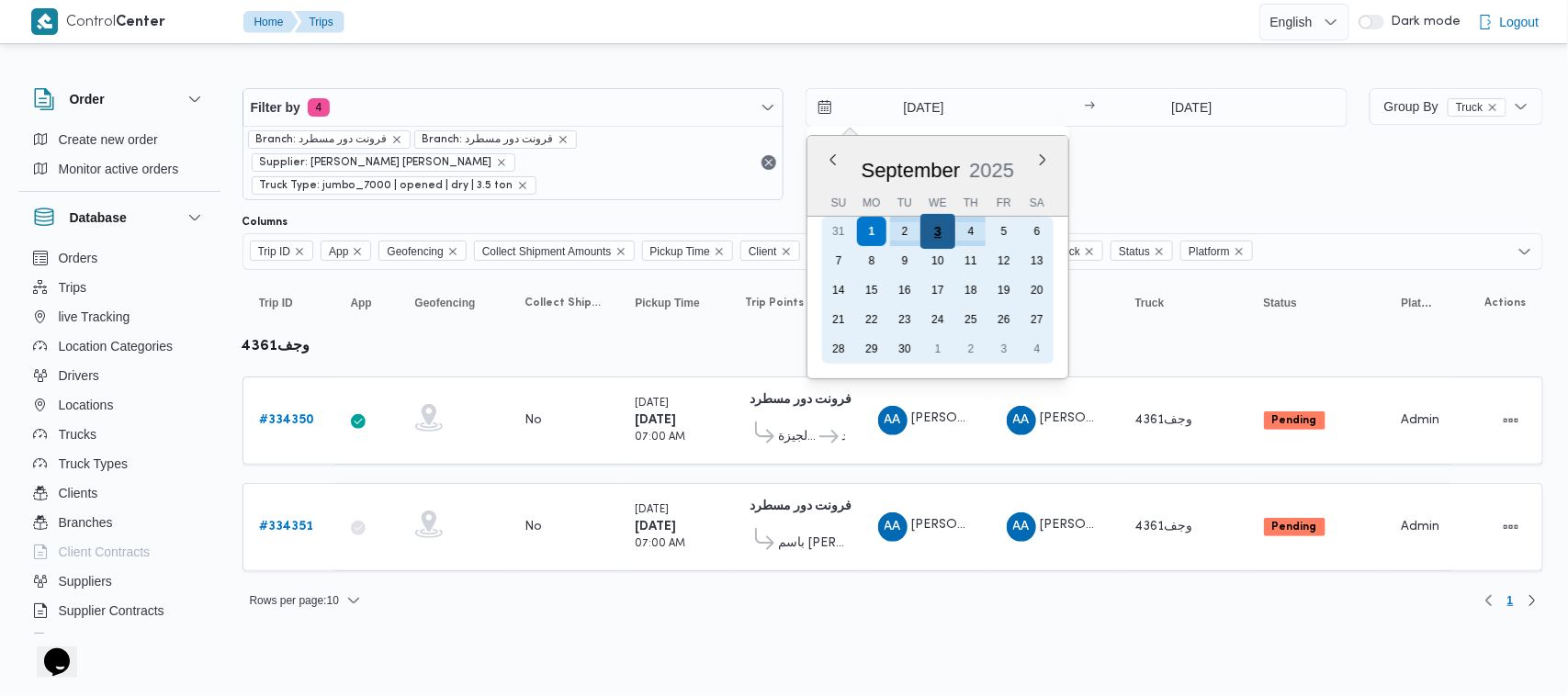
click at [943, 235] on div "3" at bounding box center [938, 231] width 35 height 35
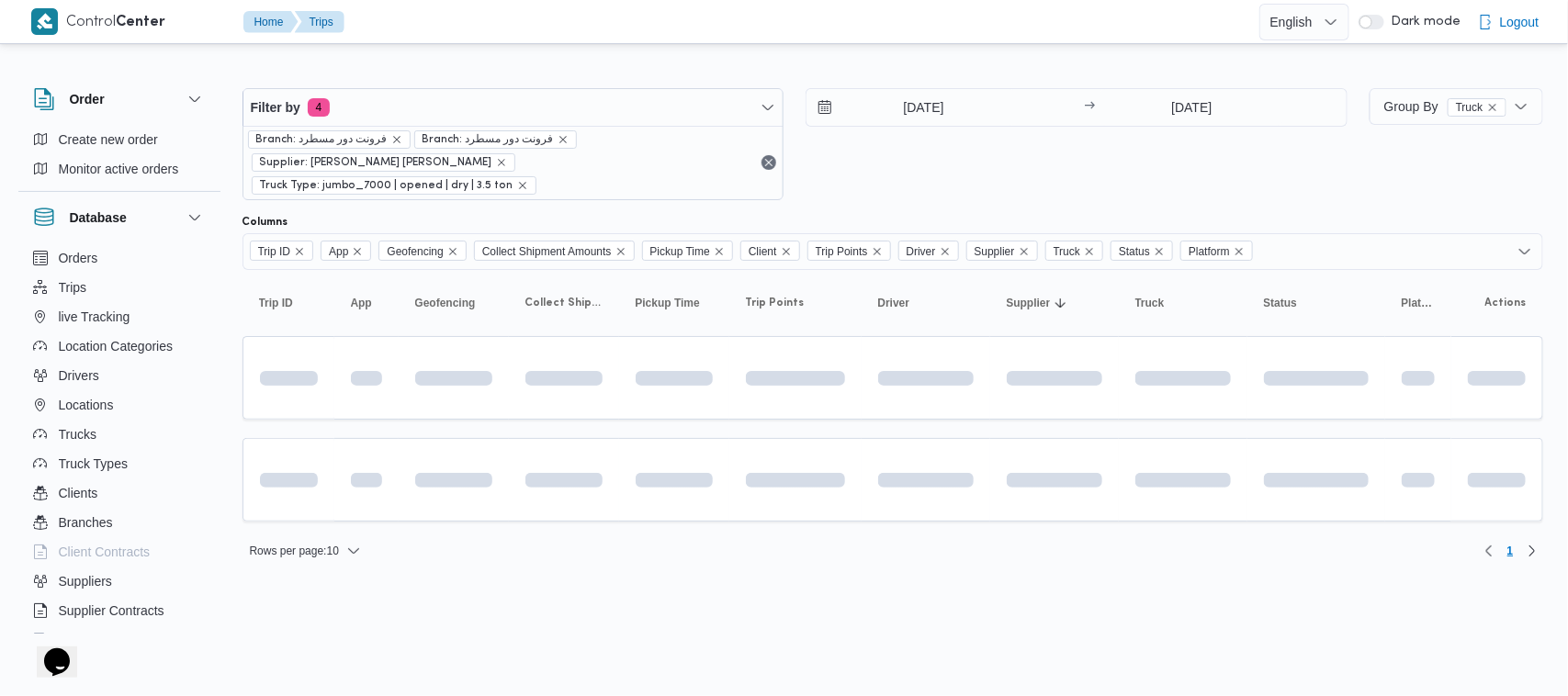
click at [940, 163] on div "3/9/2025 → 4/9/2025" at bounding box center [1077, 144] width 542 height 112
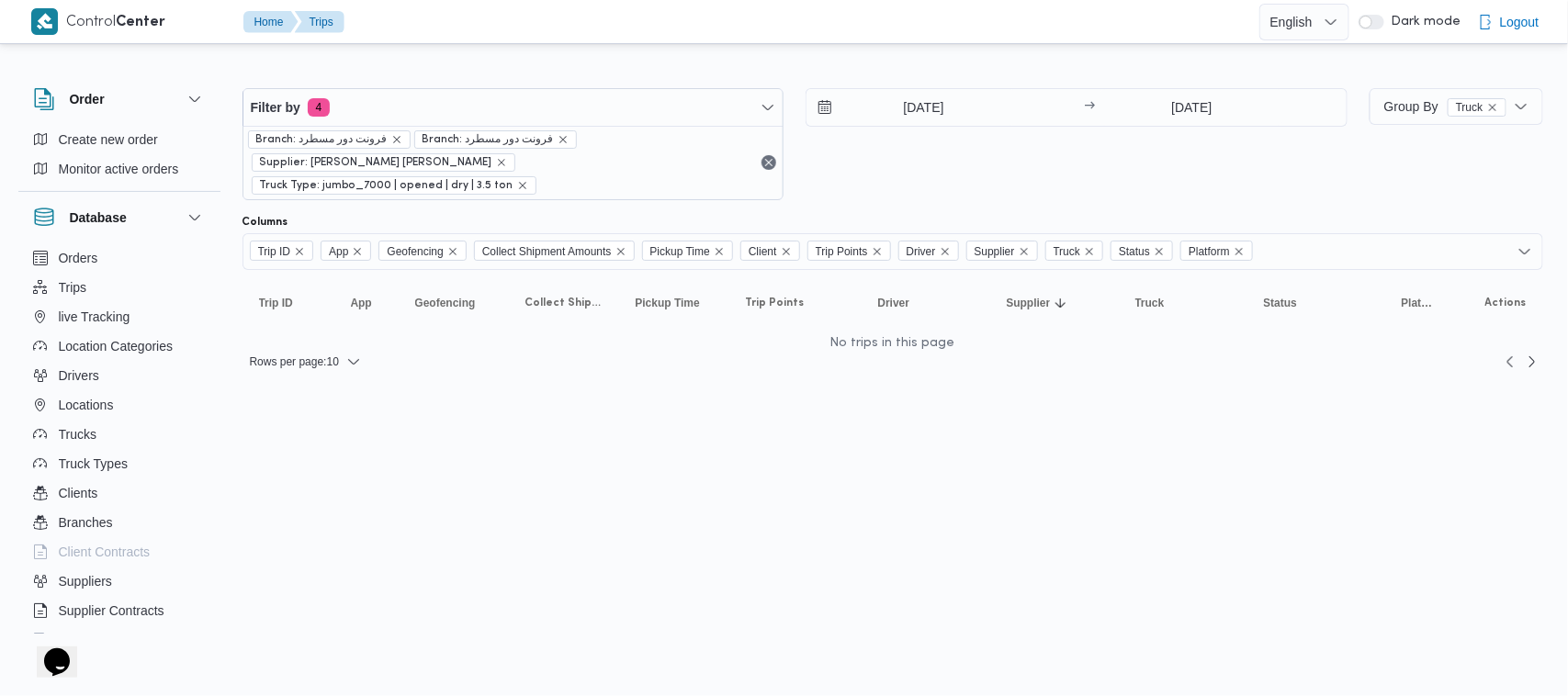
click at [939, 149] on div "3/9/2025 → 4/9/2025" at bounding box center [1077, 144] width 542 height 112
click at [921, 113] on input "3/9/2025" at bounding box center [911, 107] width 209 height 37
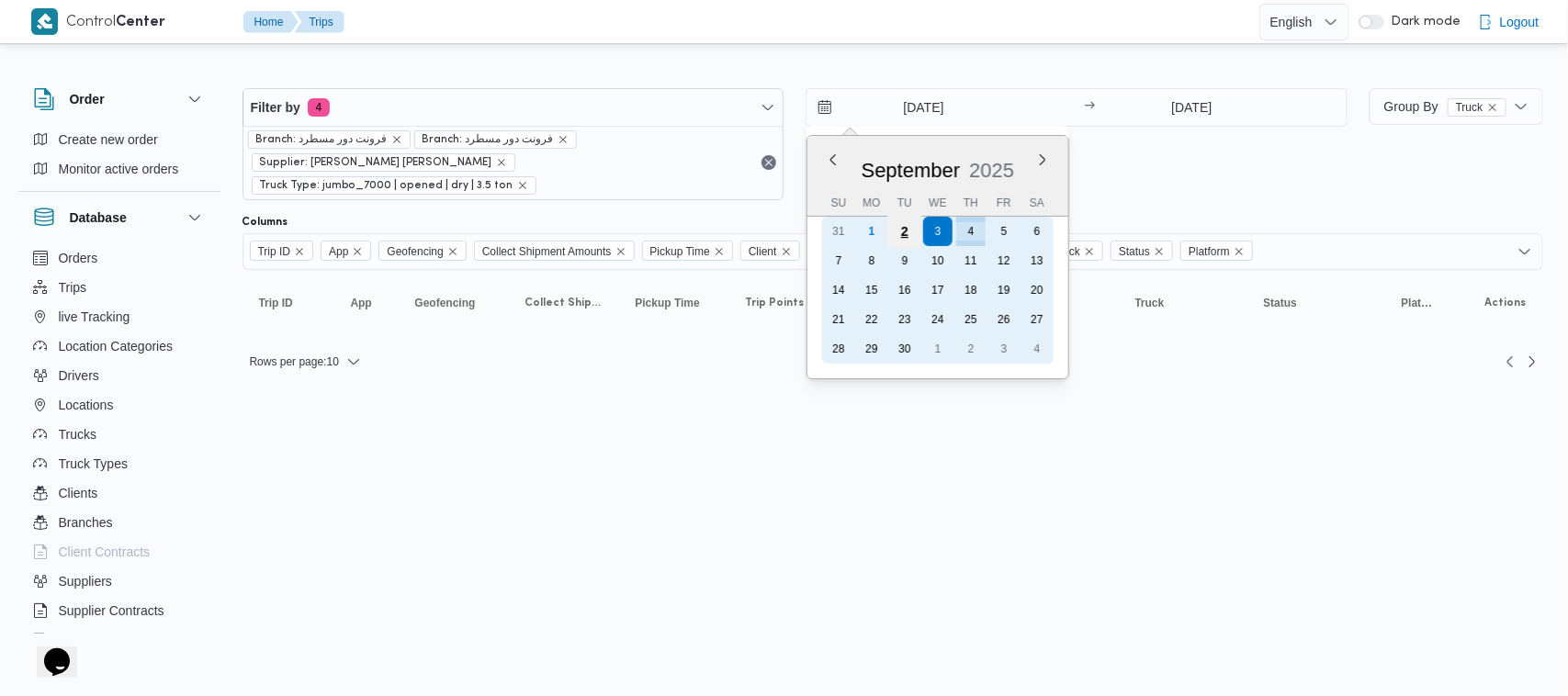
click at [911, 232] on div "2" at bounding box center [905, 231] width 35 height 35
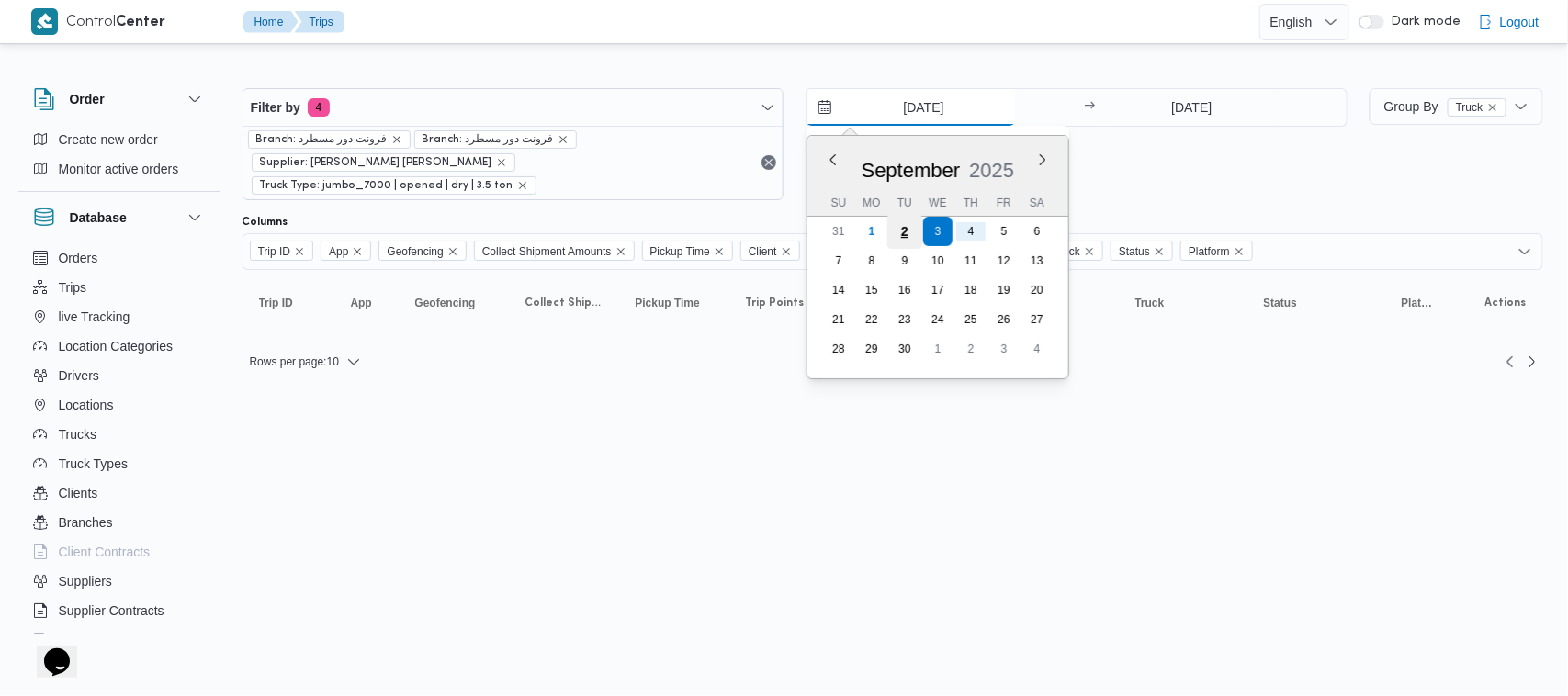
type input "2/9/2025"
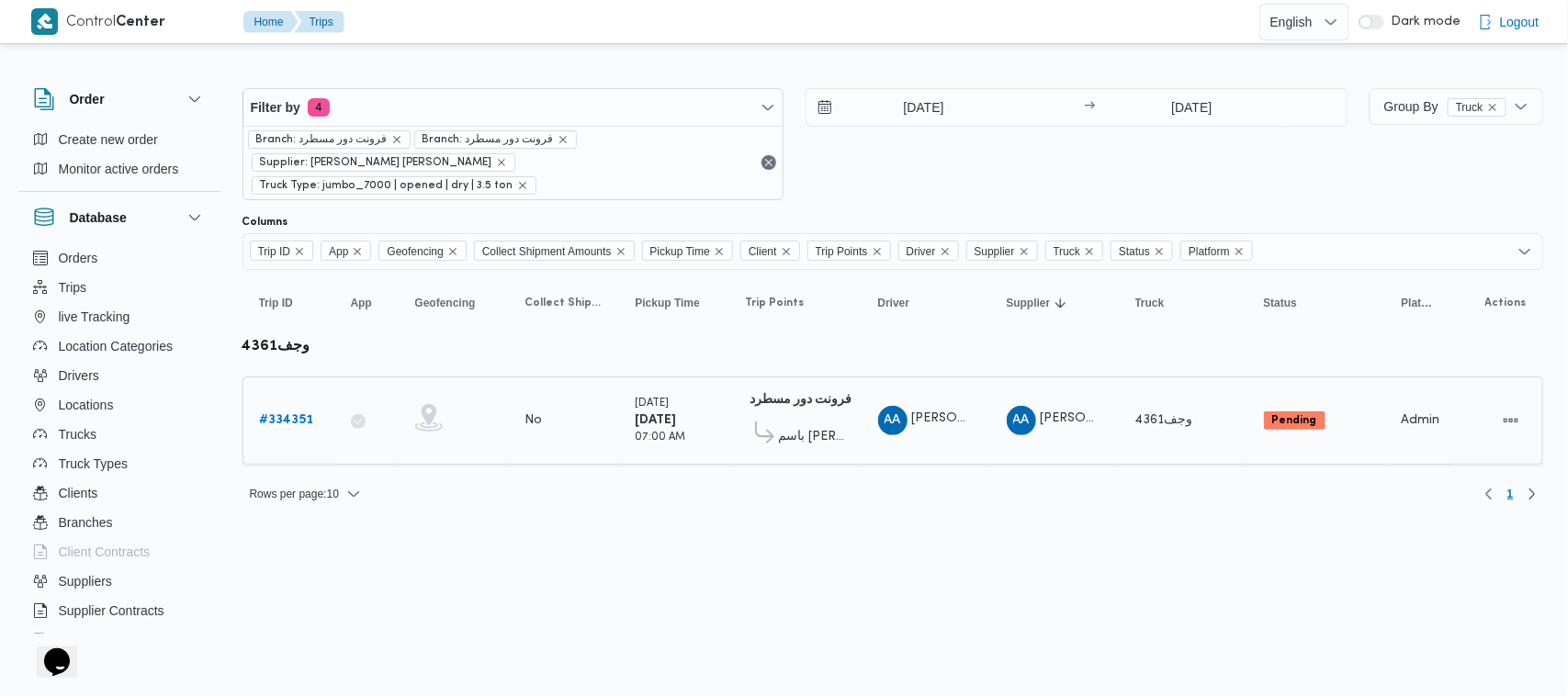
click at [318, 402] on div "# 334351" at bounding box center [288, 420] width 73 height 37
click at [278, 415] on b "# 334351" at bounding box center [287, 420] width 54 height 12
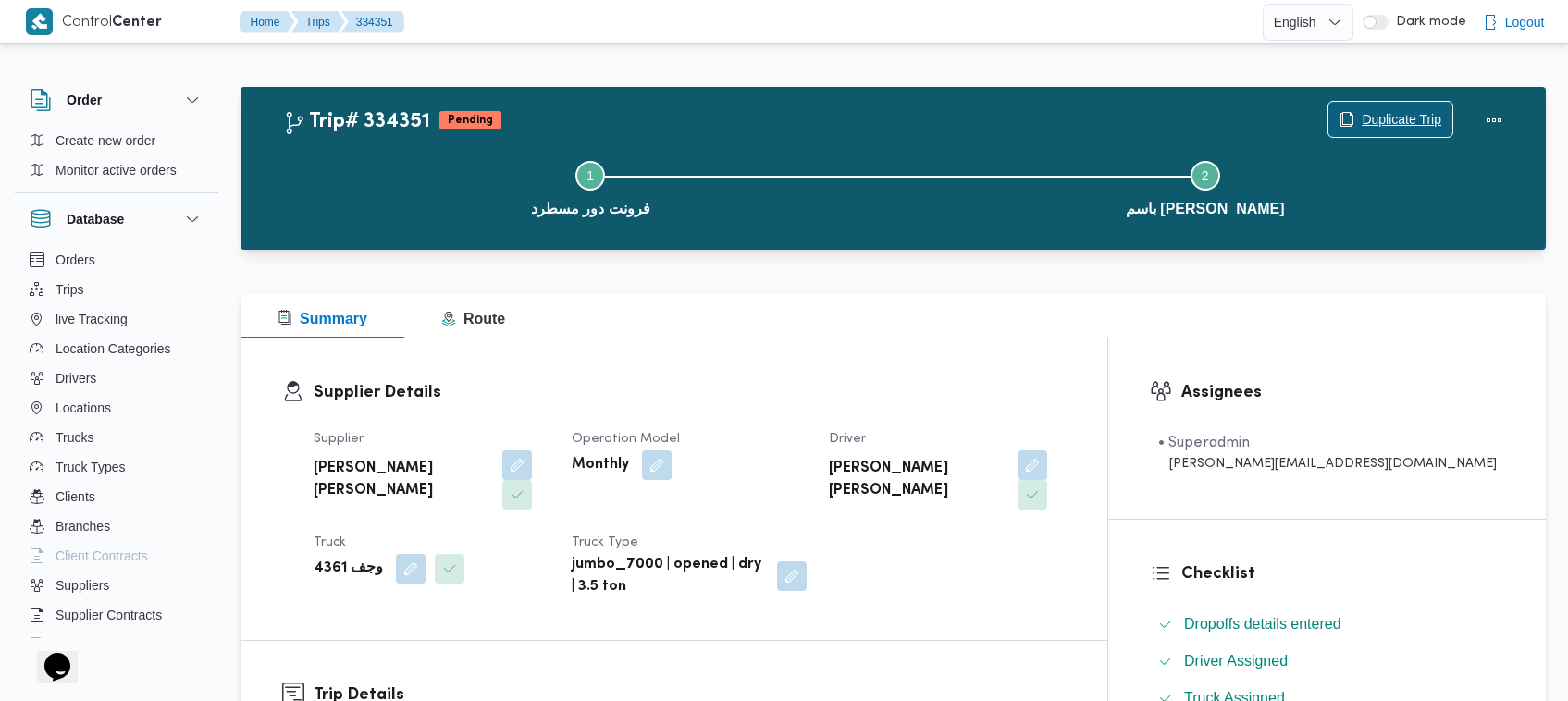
click at [1384, 118] on span "Duplicate Trip" at bounding box center [1402, 119] width 80 height 22
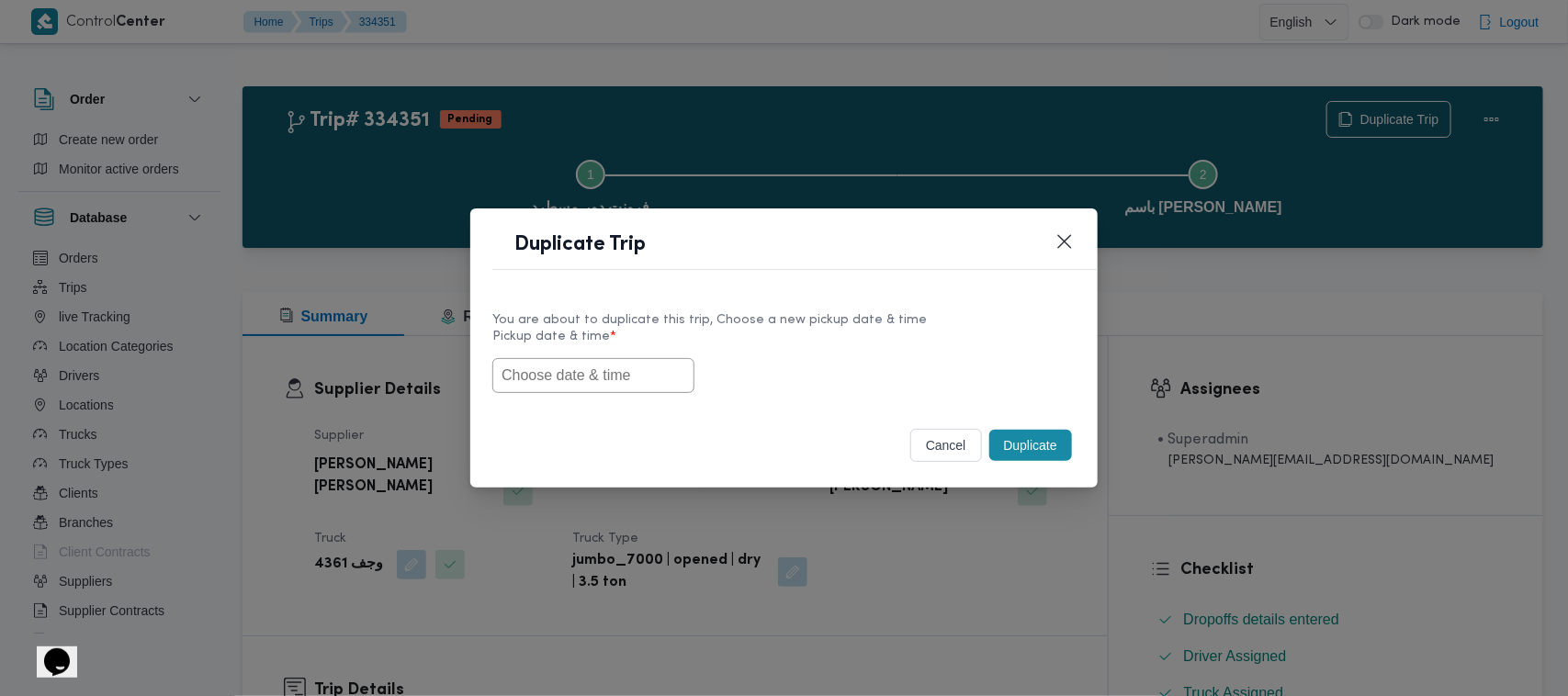
click at [591, 365] on input "text" at bounding box center [593, 376] width 202 height 35
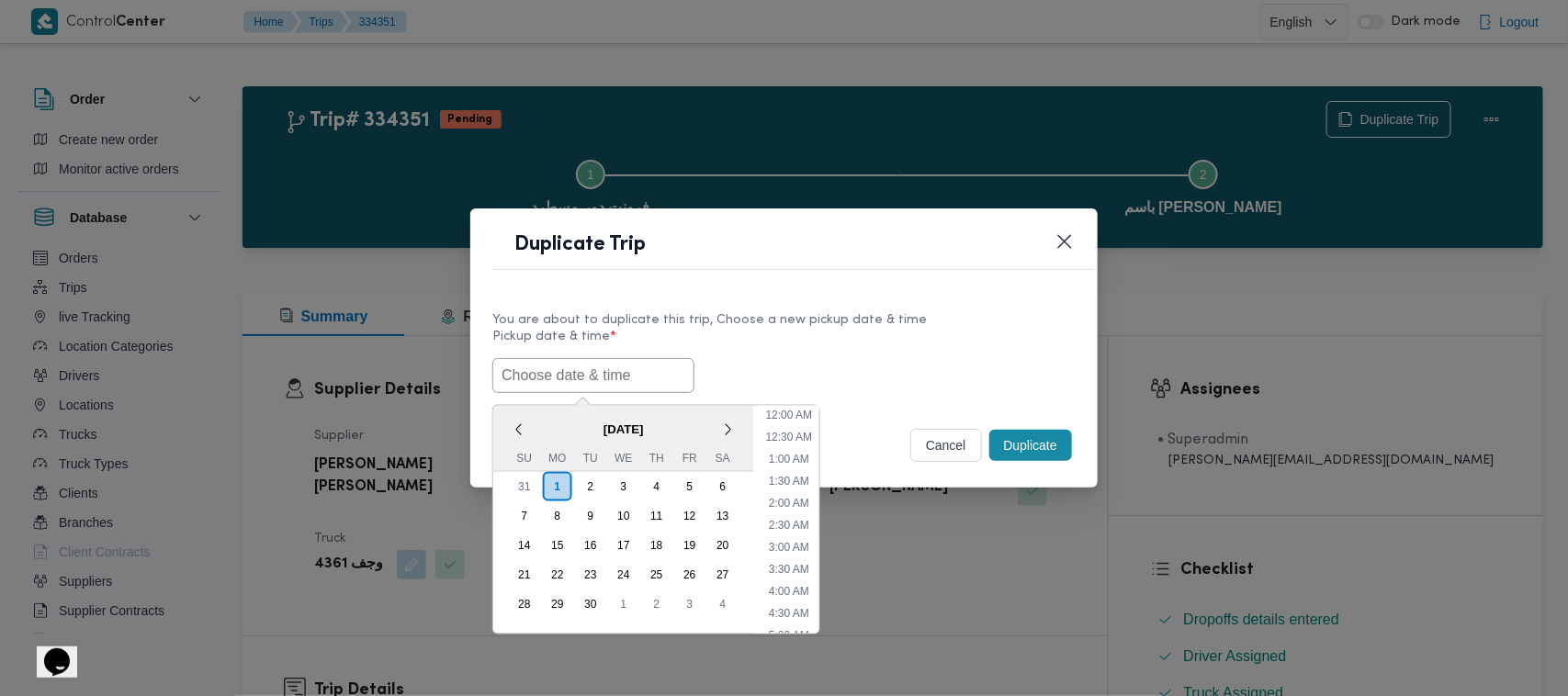
paste input "03/09/2025 7:00AM"
type input "03/09/2025 7:00AM"
click at [833, 359] on div "03/09/2025 7:00AM < September 2025 > Su Mo Tu We Th Fr Sa 31 1 2 3 4 5 6 7 8 9 …" at bounding box center [784, 376] width 584 height 35
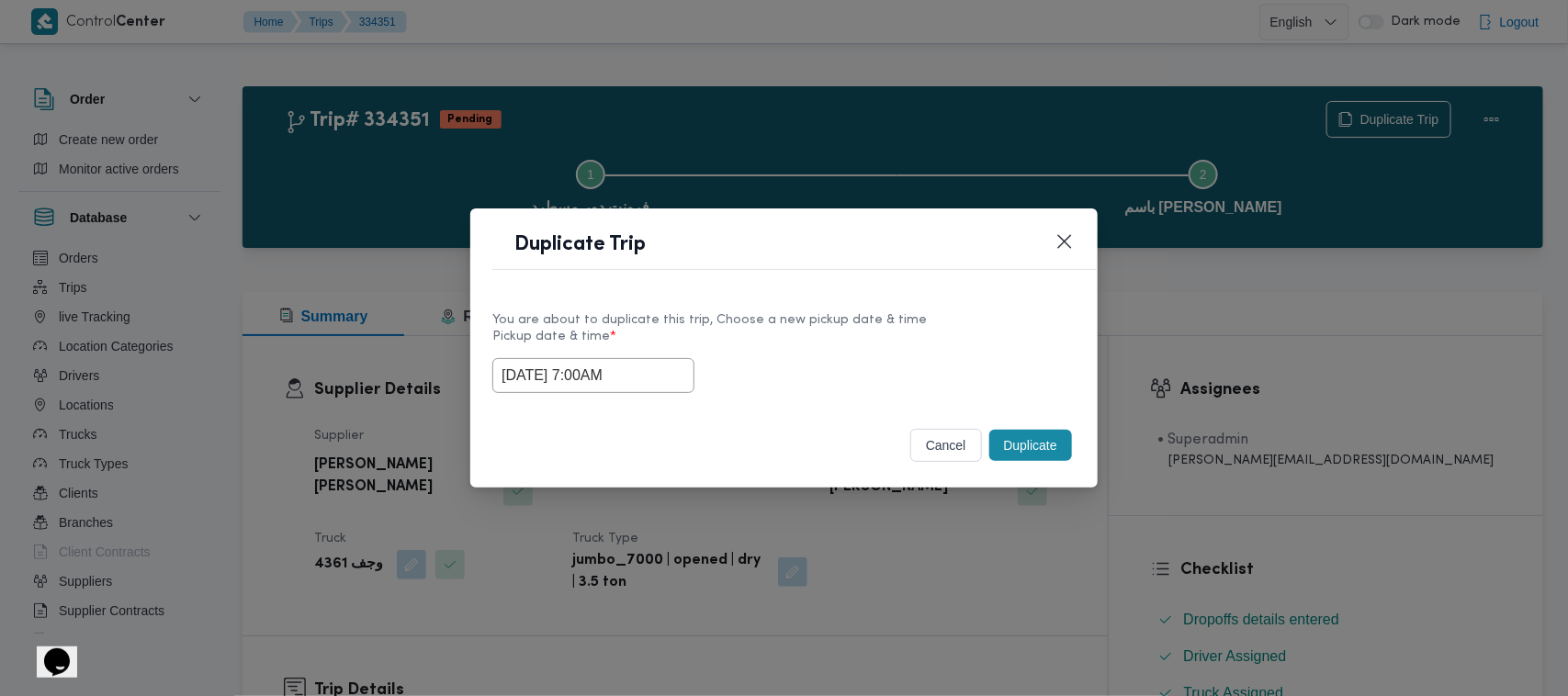
click at [1043, 442] on button "Duplicate" at bounding box center [1031, 446] width 83 height 31
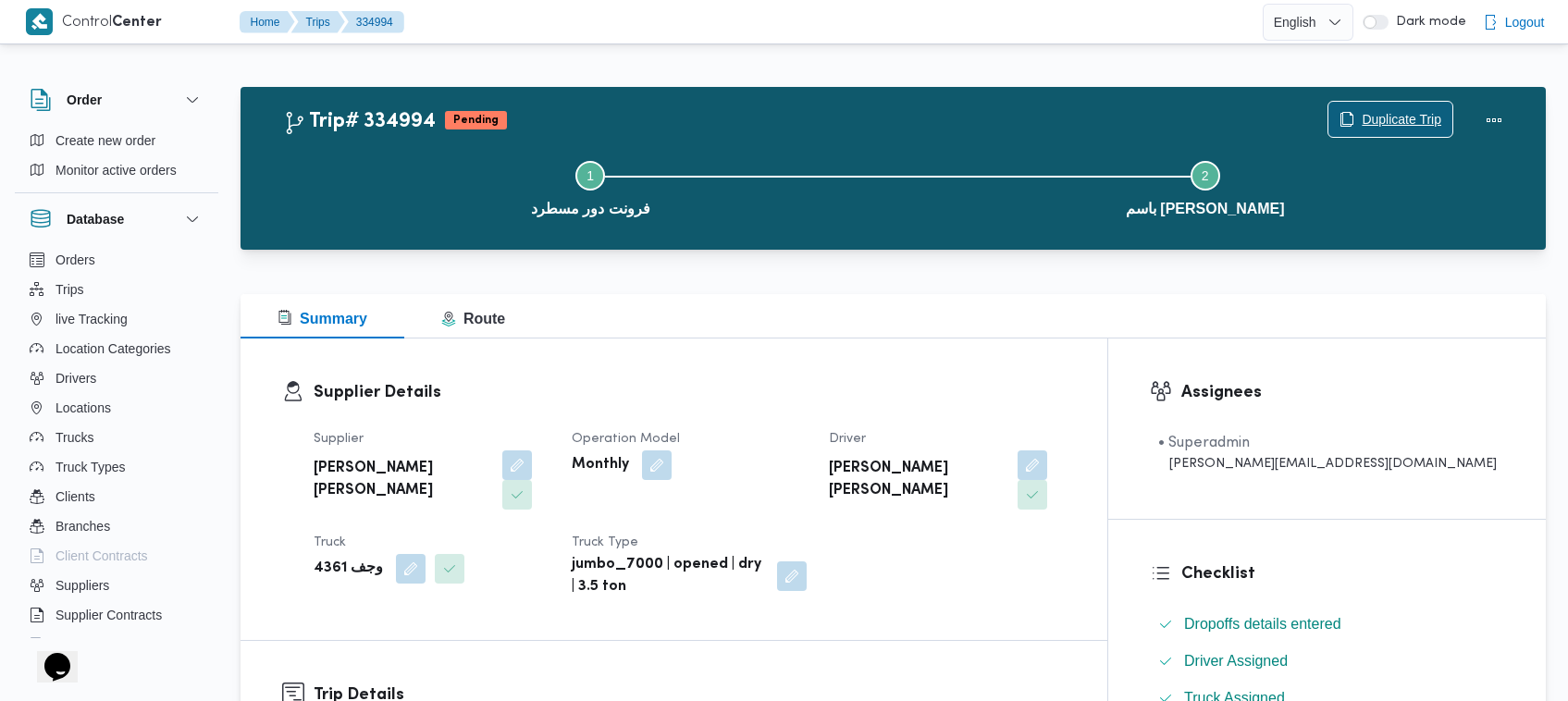
click at [1415, 102] on span "Duplicate Trip" at bounding box center [1390, 120] width 124 height 35
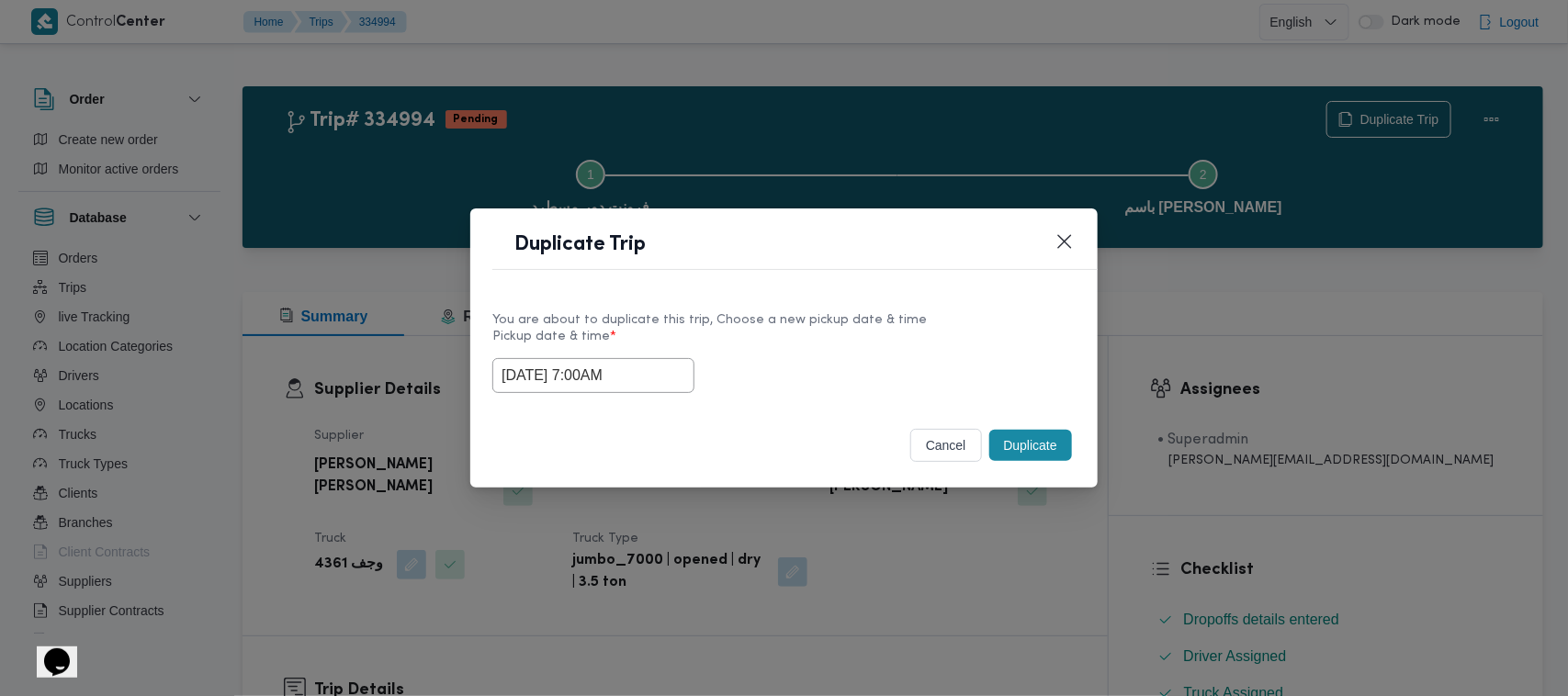
click at [658, 370] on input "03/09/2025 7:00AM" at bounding box center [593, 376] width 202 height 35
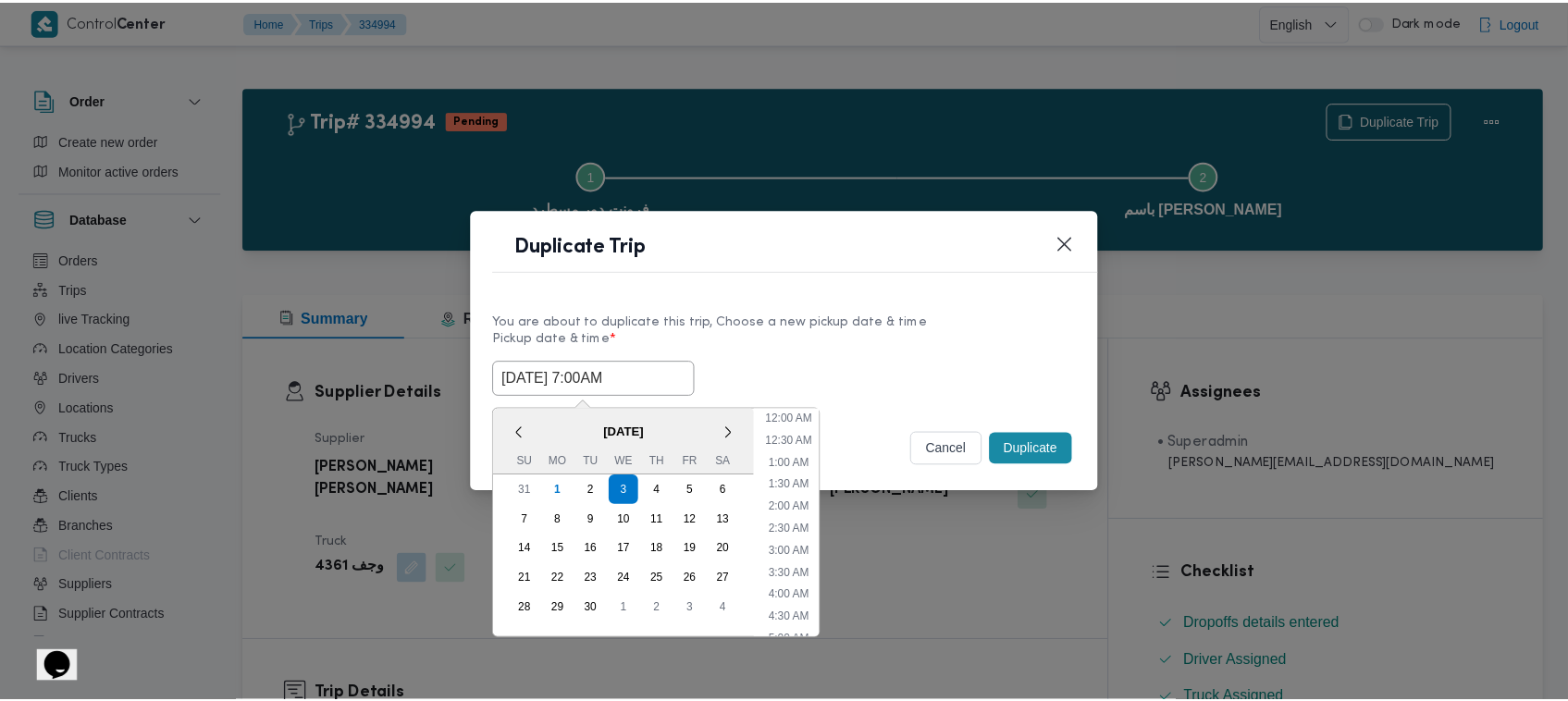
scroll to position [206, 0]
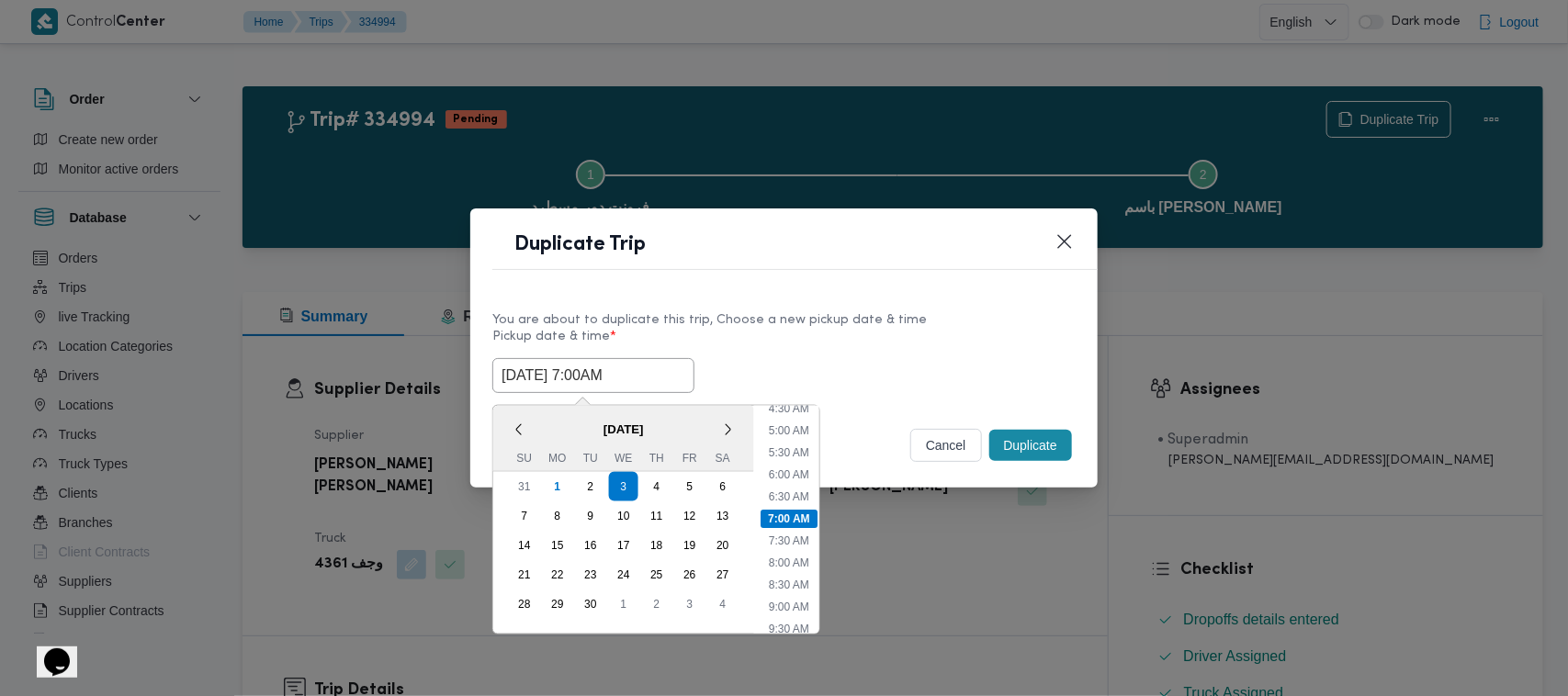
click at [543, 430] on span "September 2025" at bounding box center [624, 429] width 261 height 32
click at [650, 490] on div "4" at bounding box center [657, 487] width 35 height 35
type input "04/09/2025 7:00AM"
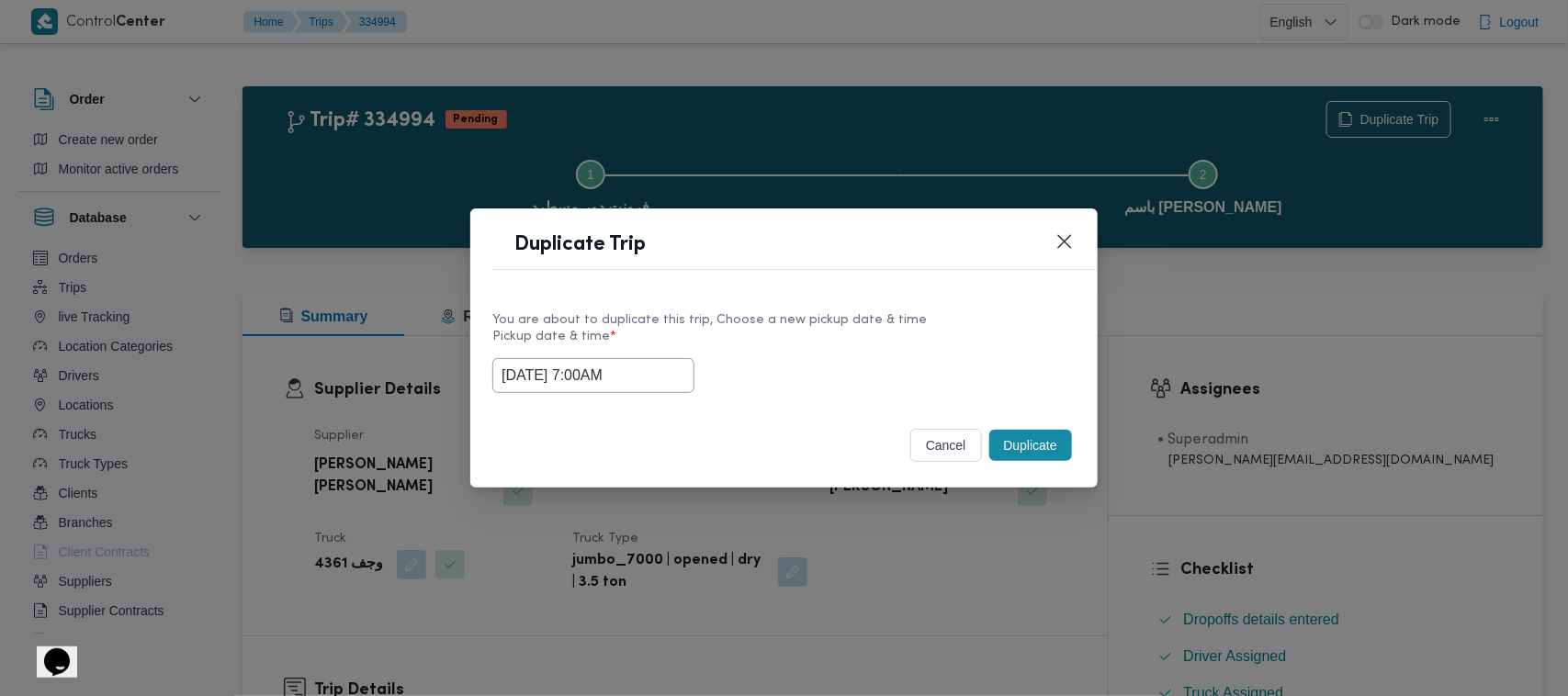
click at [897, 367] on div "04/09/2025 7:00AM" at bounding box center [784, 376] width 584 height 35
click at [1022, 456] on button "Duplicate" at bounding box center [1031, 446] width 83 height 31
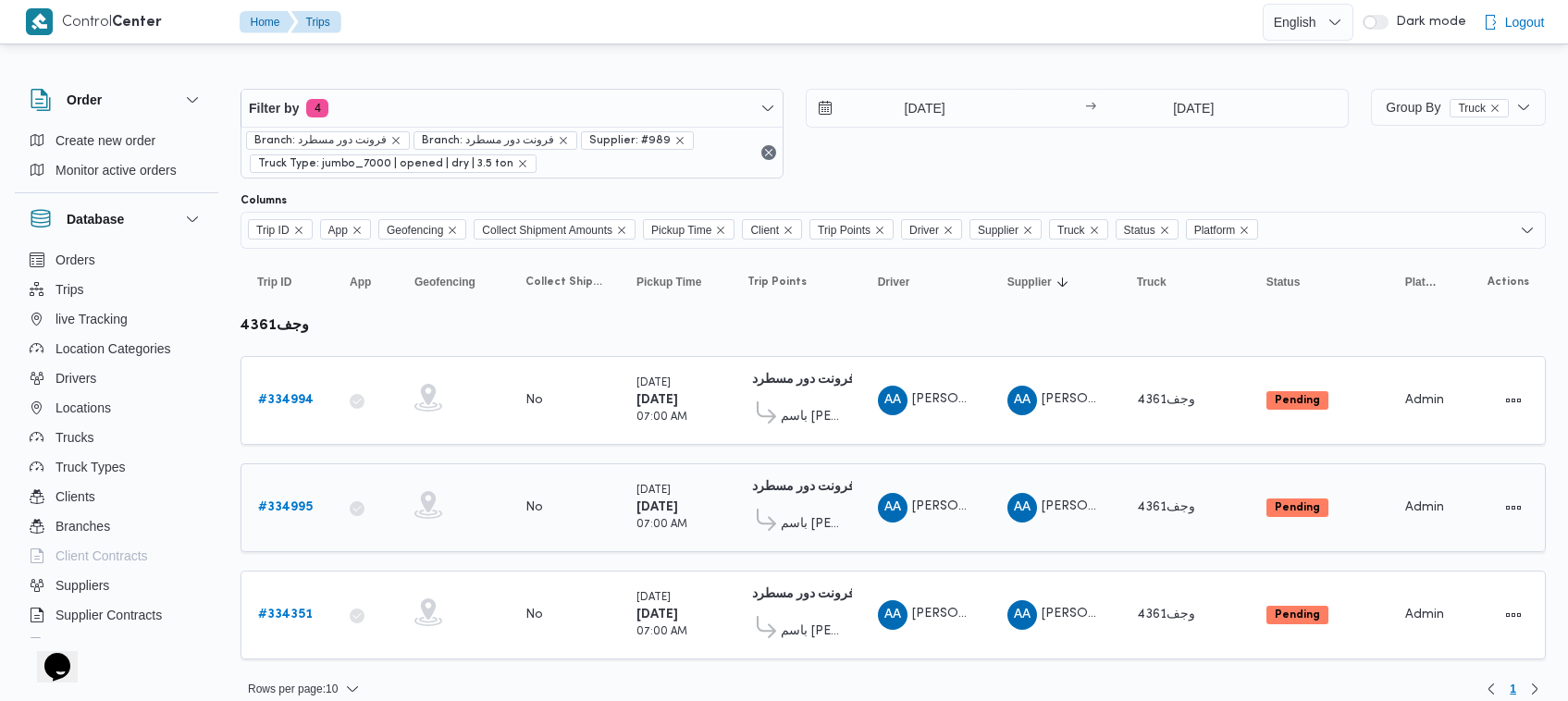
scroll to position [17, 0]
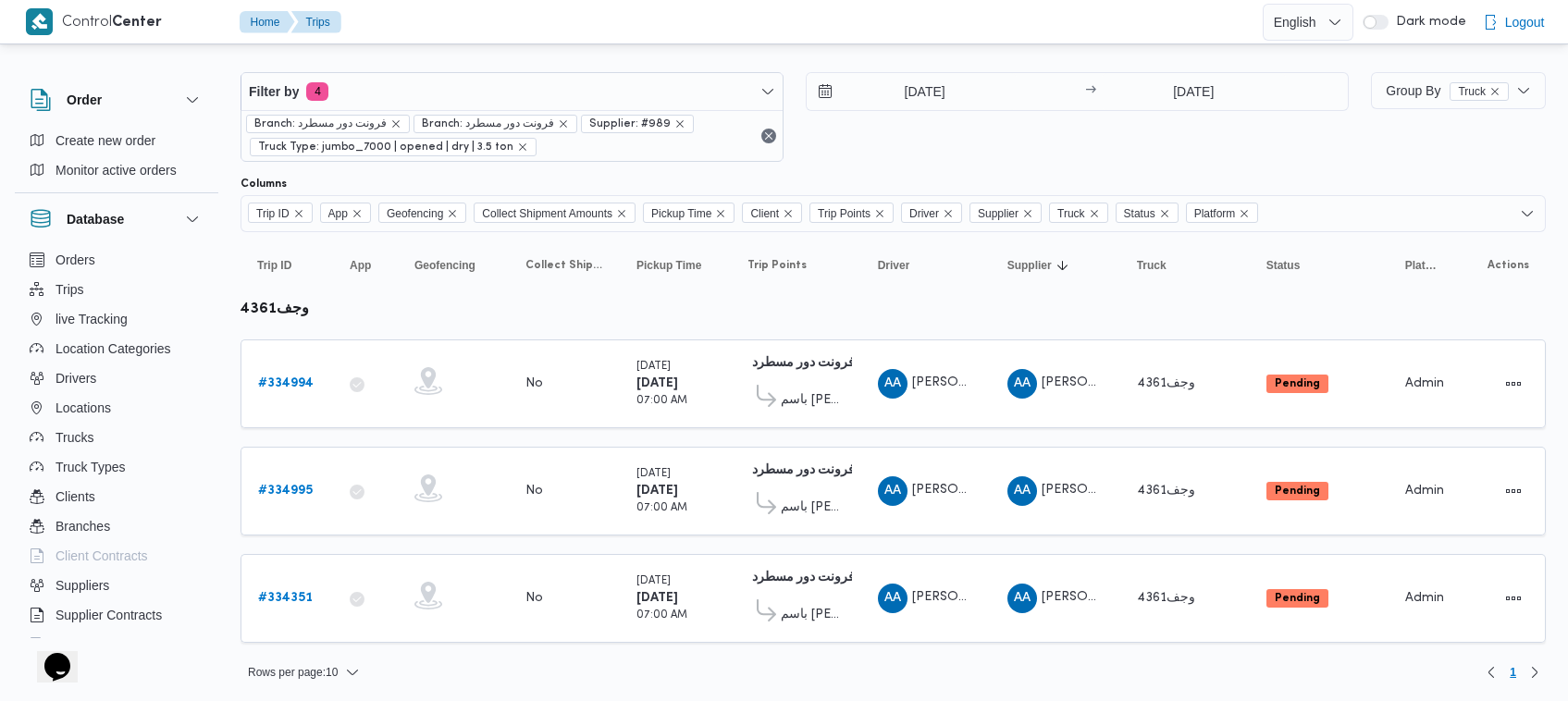
click at [891, 169] on div "Filter by 4 Branch: فرونت دور مسطرد Branch: فرونت دور مسطرد Supplier: #989 Truc…" at bounding box center [794, 117] width 1130 height 112
click at [945, 137] on div "2/9/2025 → 4/9/2025" at bounding box center [1077, 117] width 543 height 90
click at [889, 141] on div "2/9/2025 → 4/9/2025" at bounding box center [1077, 117] width 543 height 90
